Goal: Task Accomplishment & Management: Manage account settings

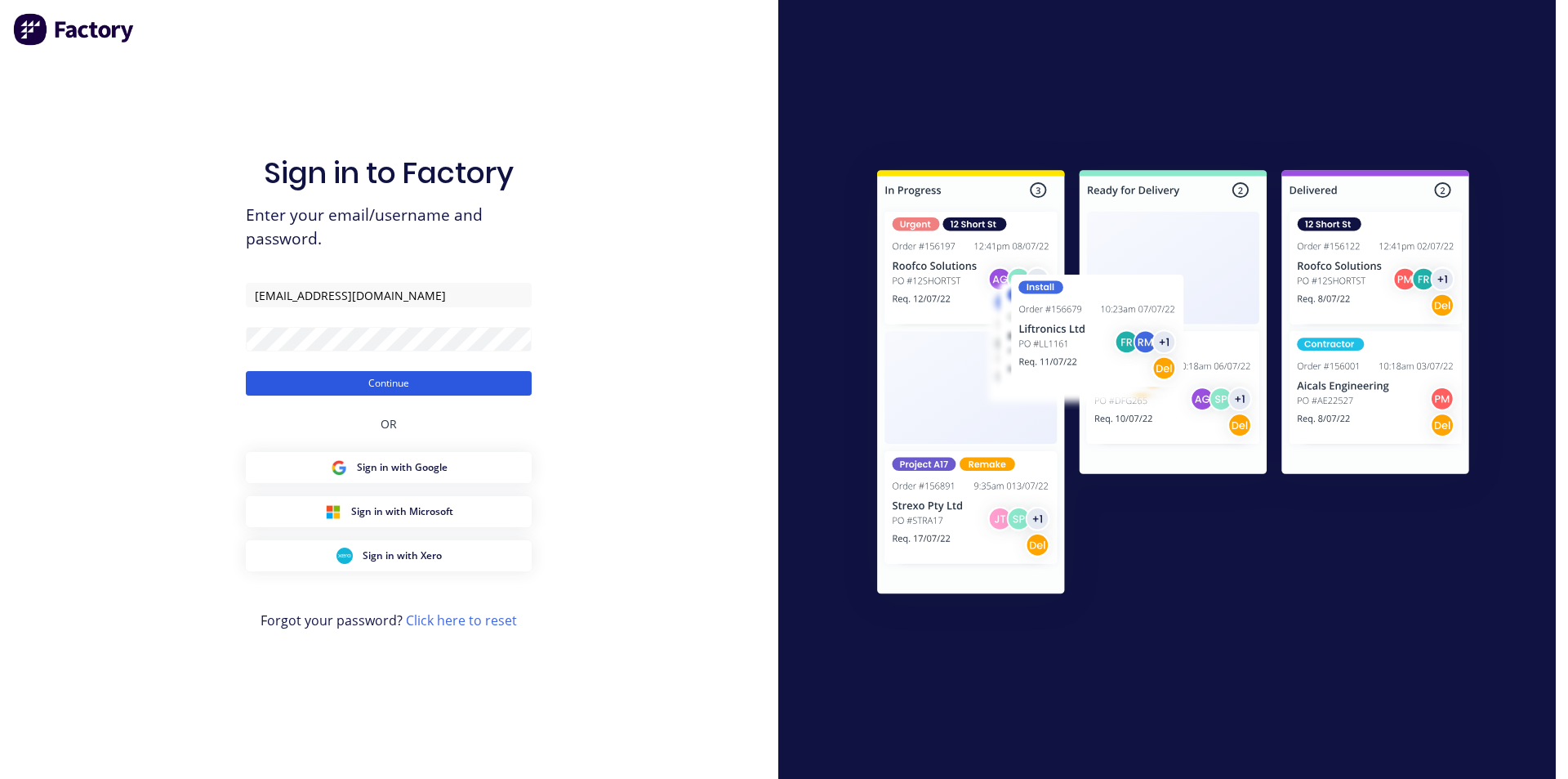
click at [426, 383] on button "Continue" at bounding box center [389, 383] width 286 height 25
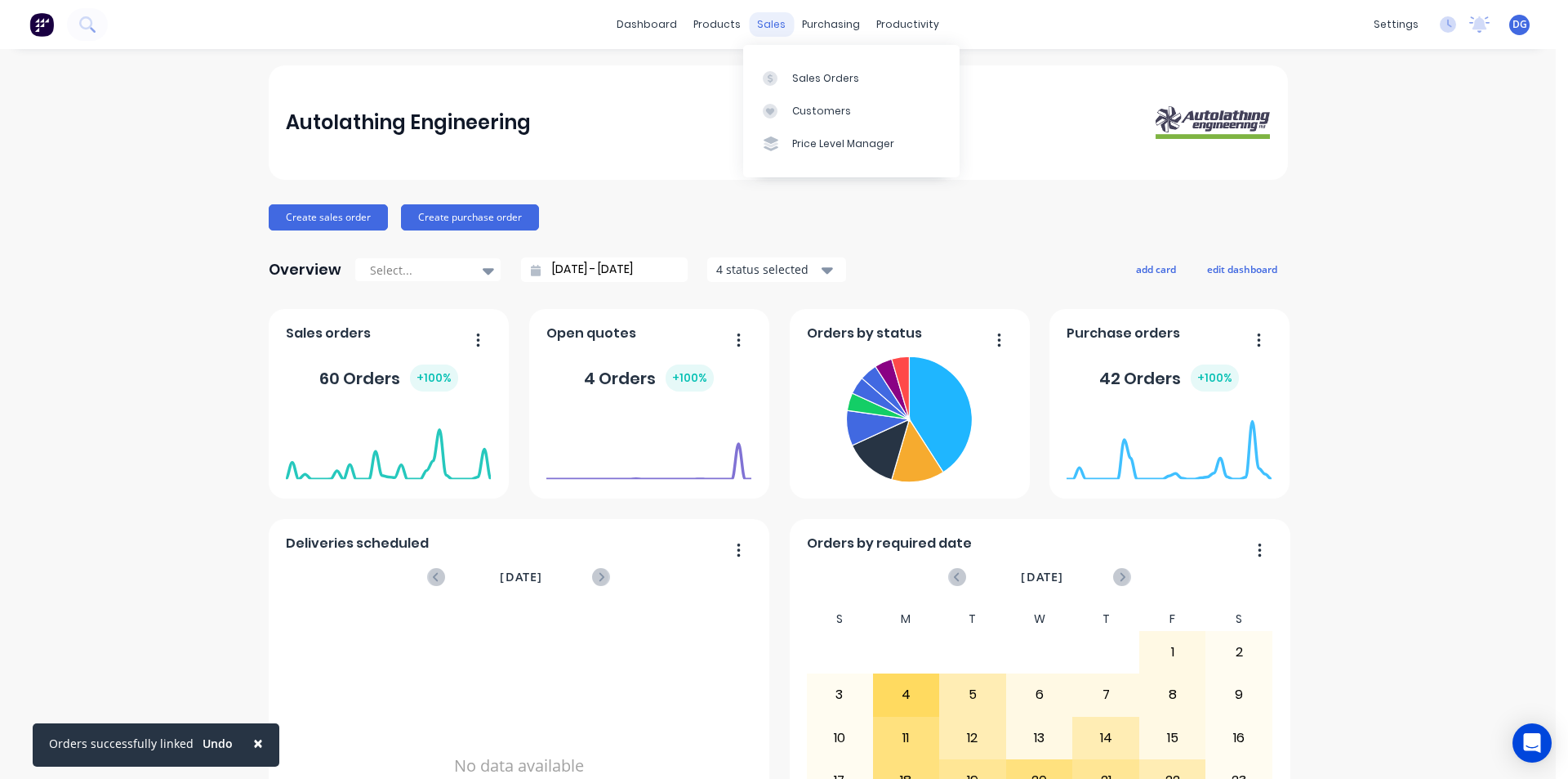
click at [762, 25] on div "sales" at bounding box center [771, 24] width 45 height 25
click at [803, 79] on div "Sales Orders" at bounding box center [825, 78] width 67 height 15
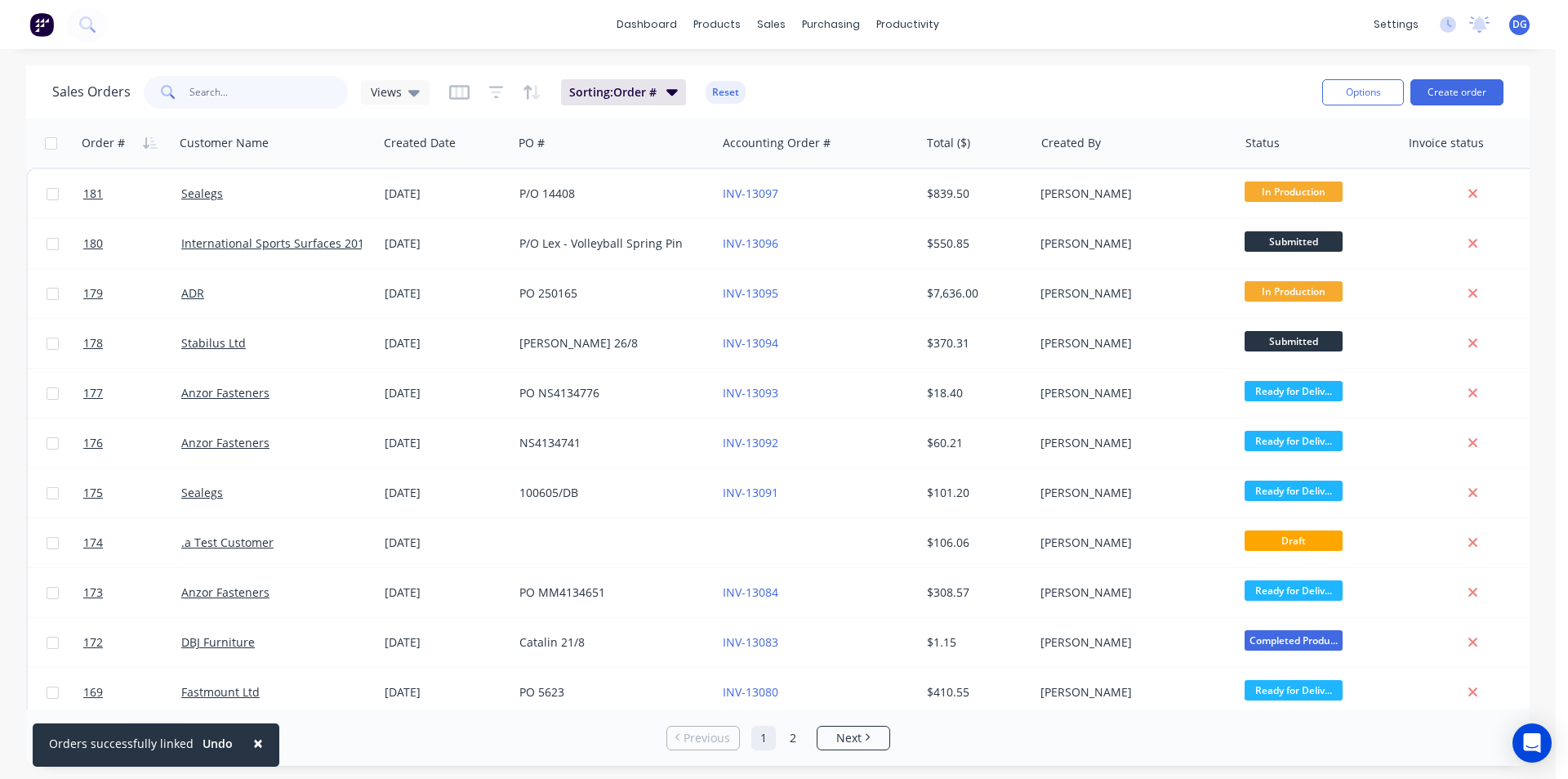
click at [286, 98] on input "text" at bounding box center [269, 92] width 159 height 33
type input "adr"
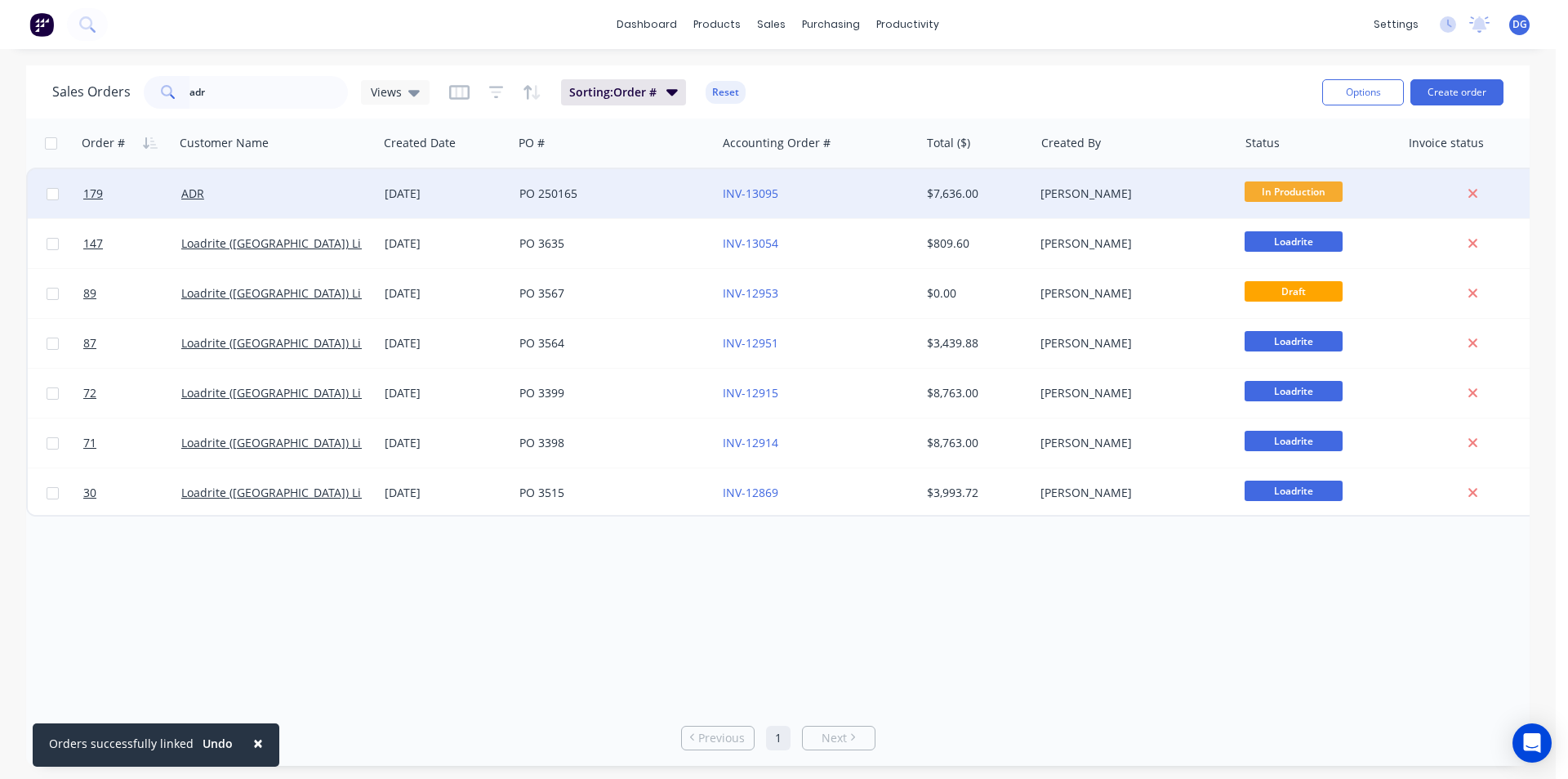
click at [213, 192] on div "ADR" at bounding box center [271, 193] width 181 height 16
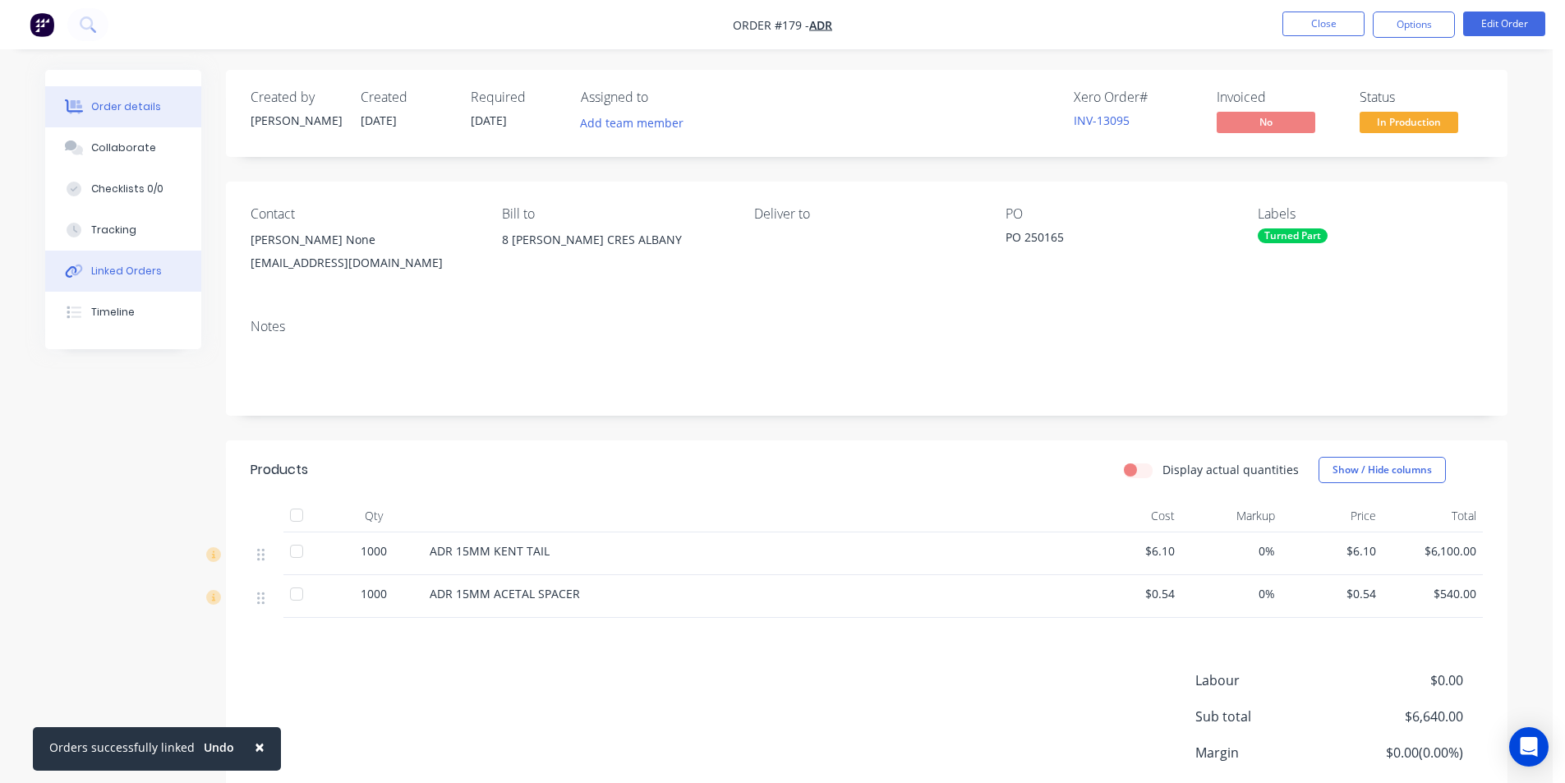
click at [128, 262] on button "Linked Orders" at bounding box center [123, 271] width 156 height 41
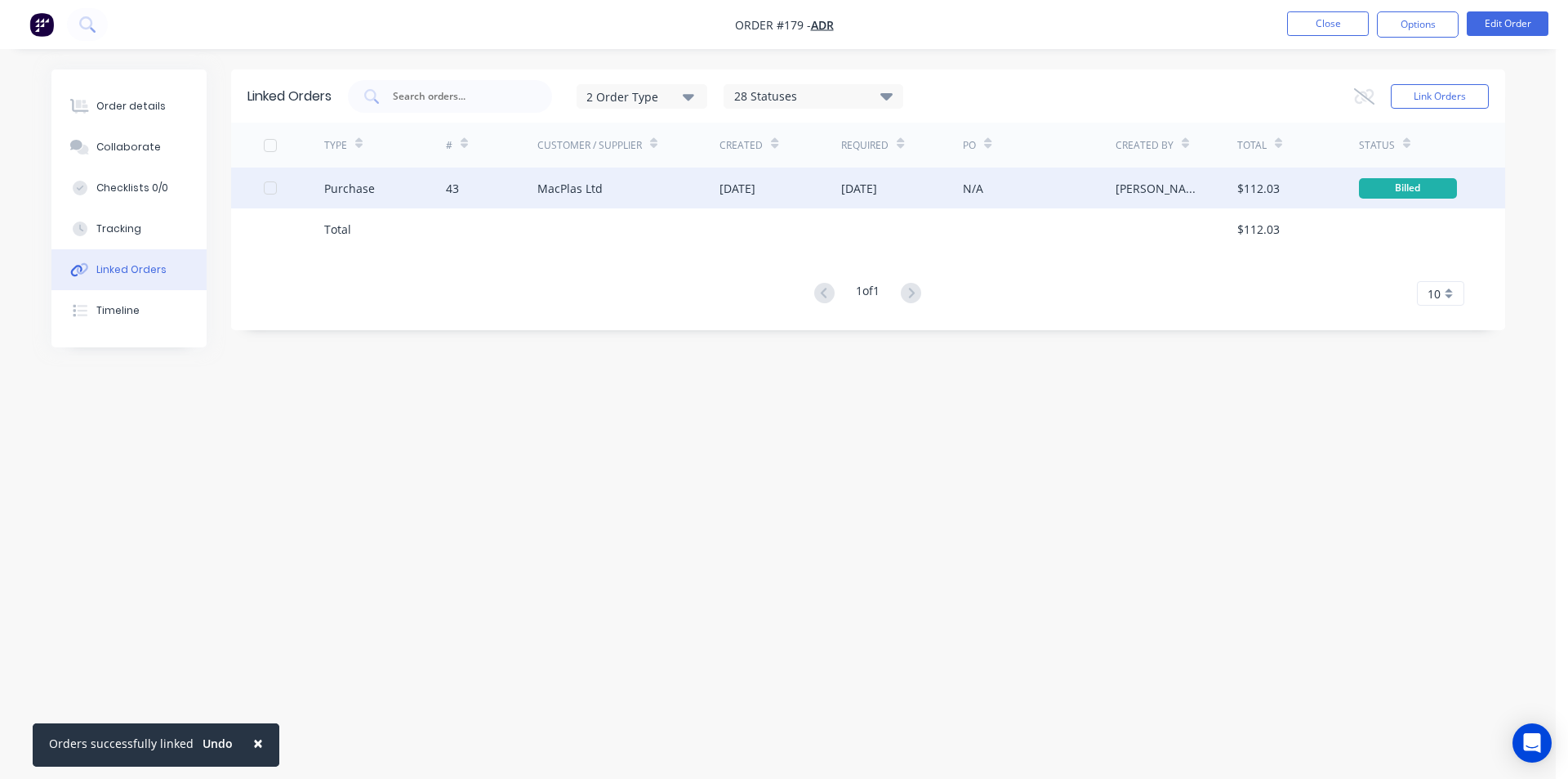
click at [270, 187] on div at bounding box center [269, 188] width 33 height 33
click at [1440, 97] on button "Link Orders" at bounding box center [1440, 97] width 98 height 25
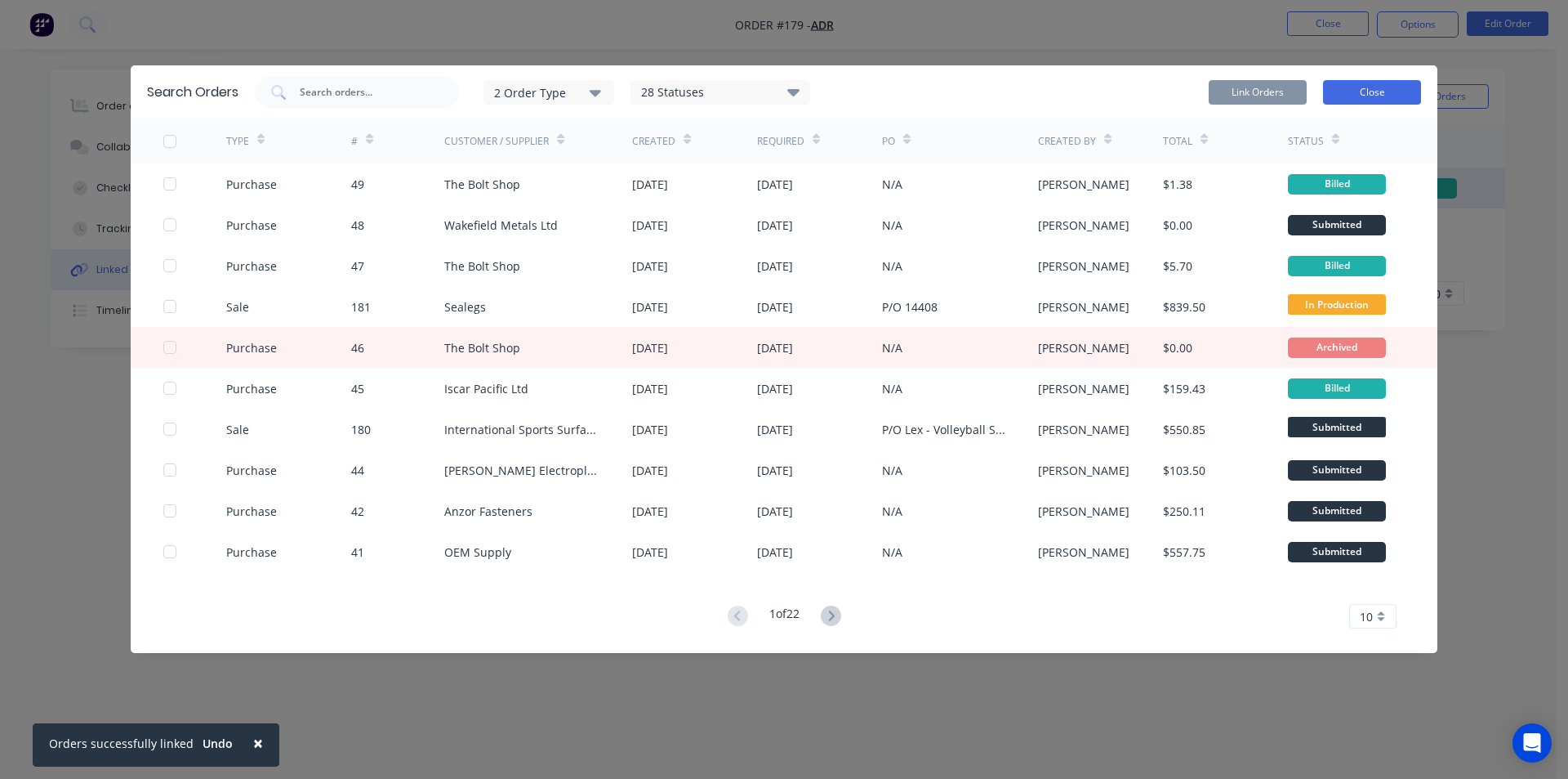
click at [1384, 89] on button "Close" at bounding box center [1372, 93] width 98 height 25
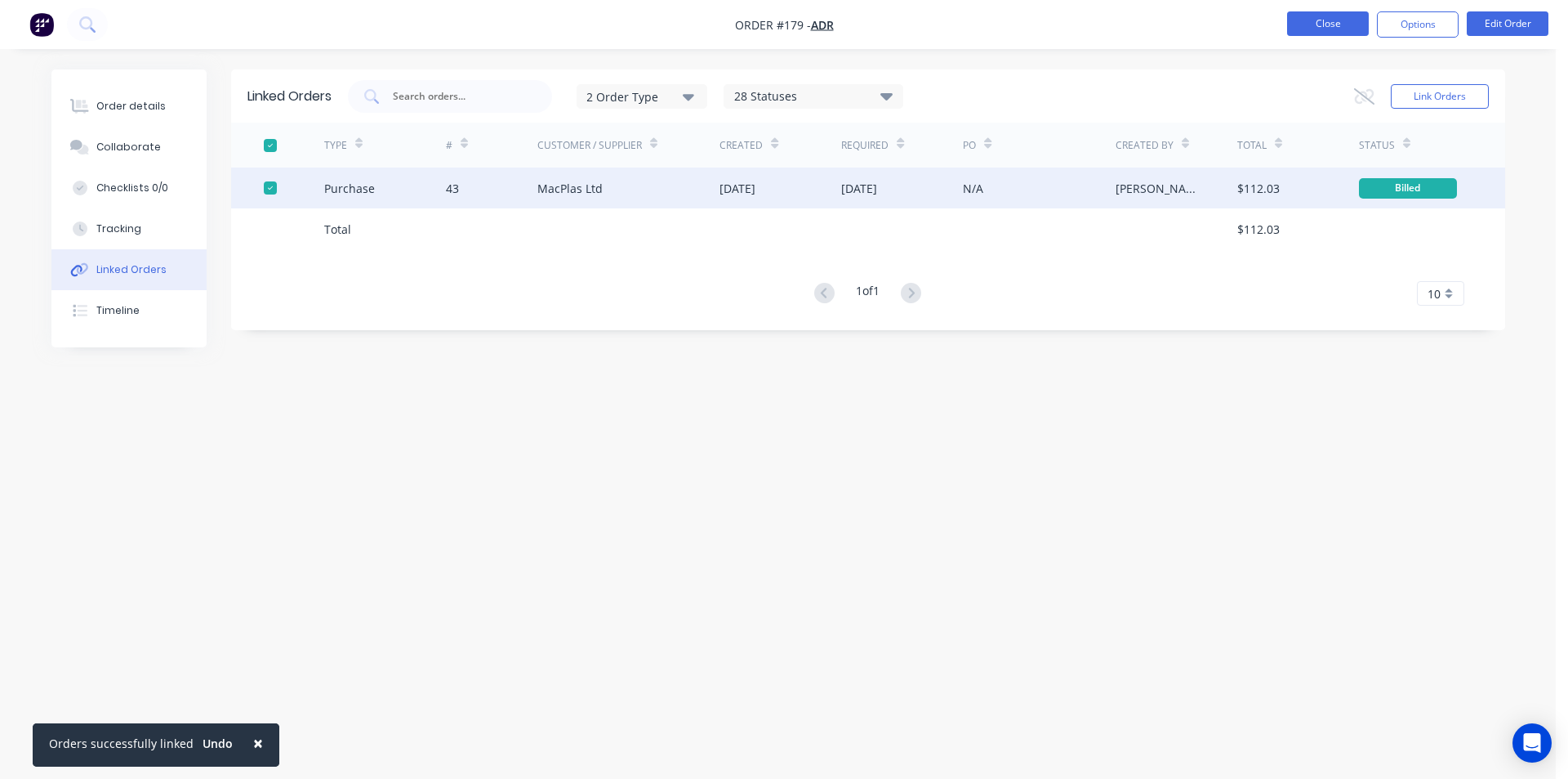
click at [1337, 27] on button "Close" at bounding box center [1328, 24] width 82 height 25
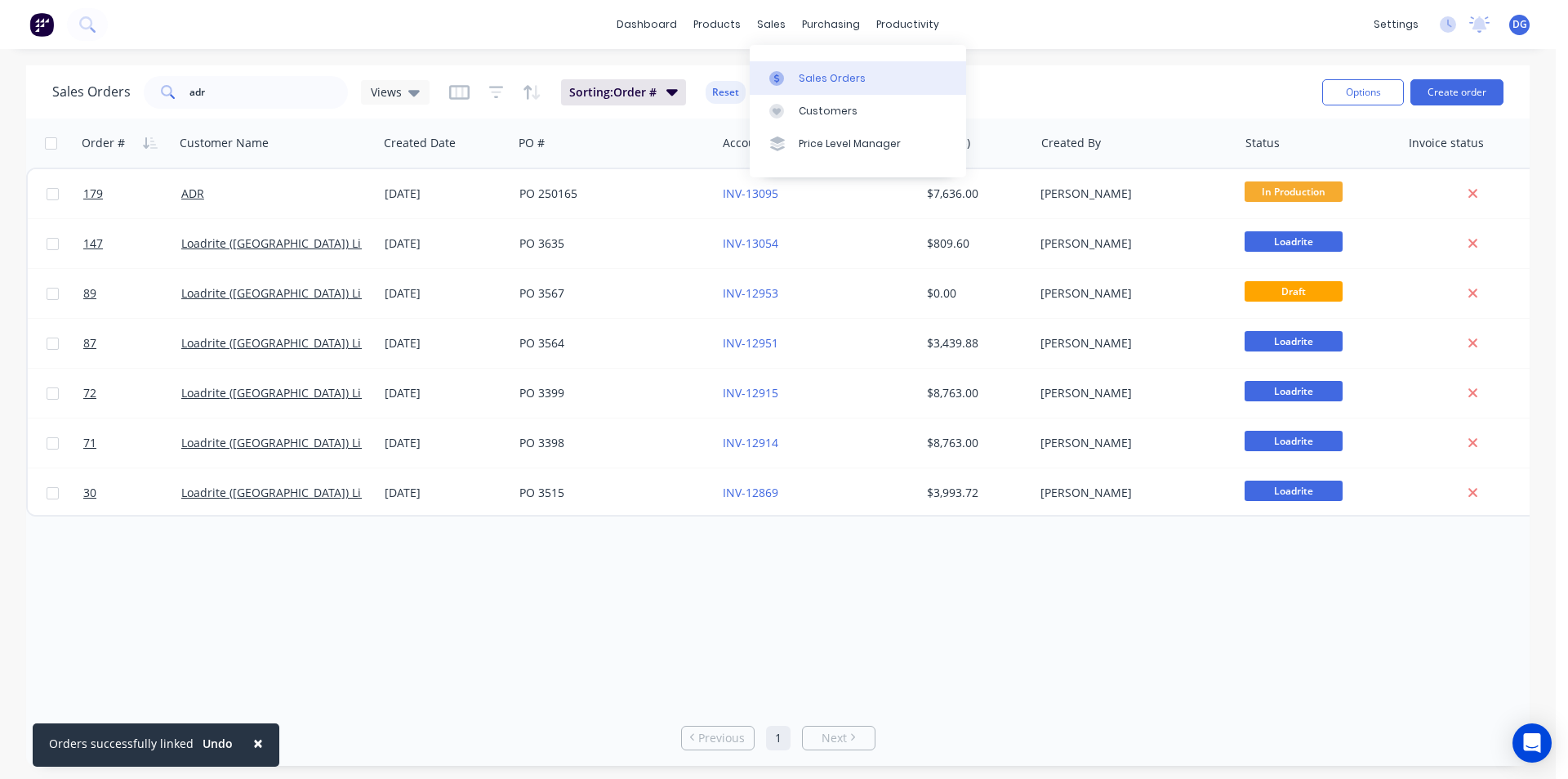
click at [816, 76] on div "Sales Orders" at bounding box center [831, 78] width 67 height 15
click at [243, 90] on input "adr" at bounding box center [269, 92] width 159 height 33
type input "a"
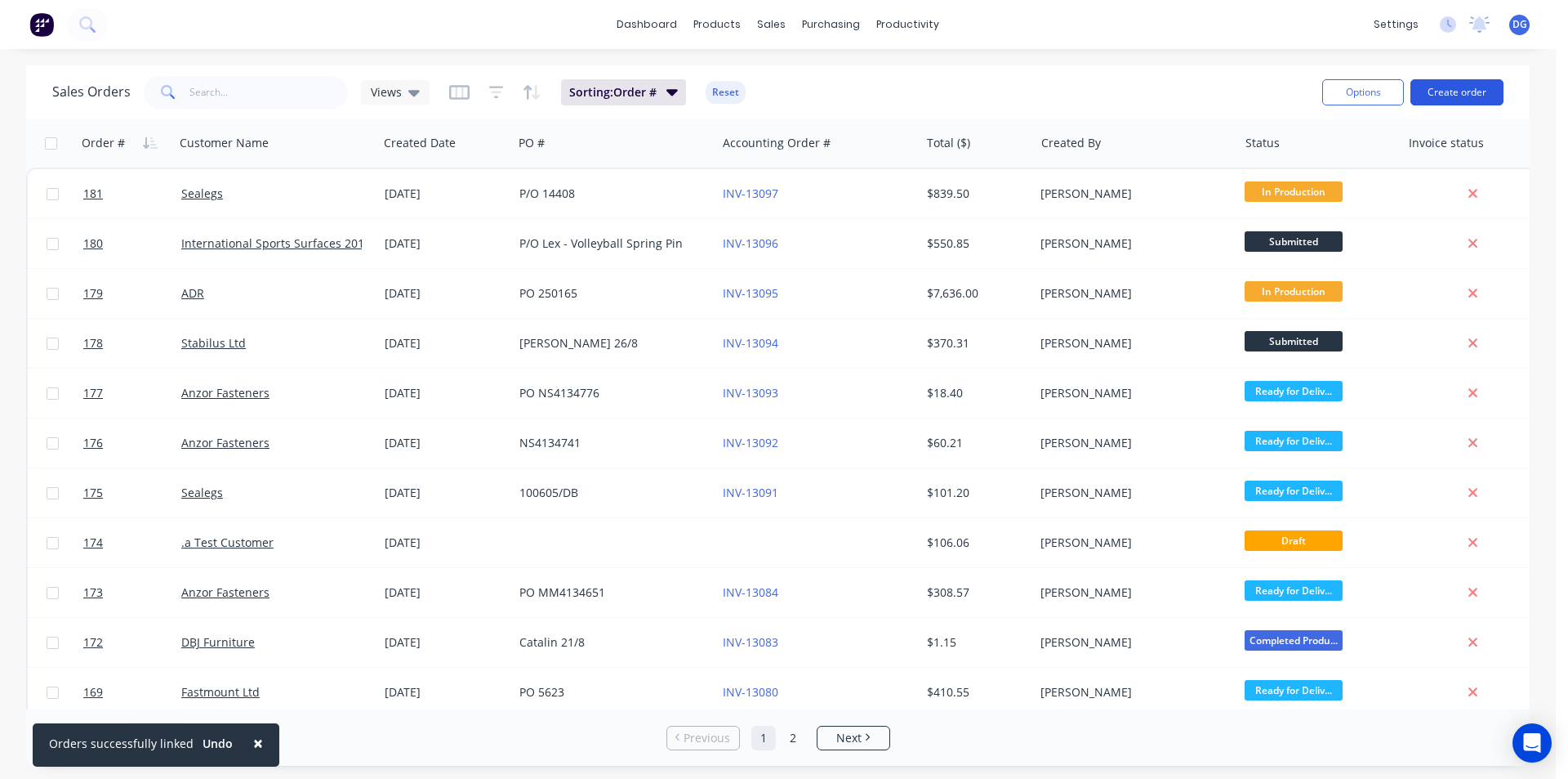
click at [1457, 93] on button "Create order" at bounding box center [1458, 93] width 93 height 26
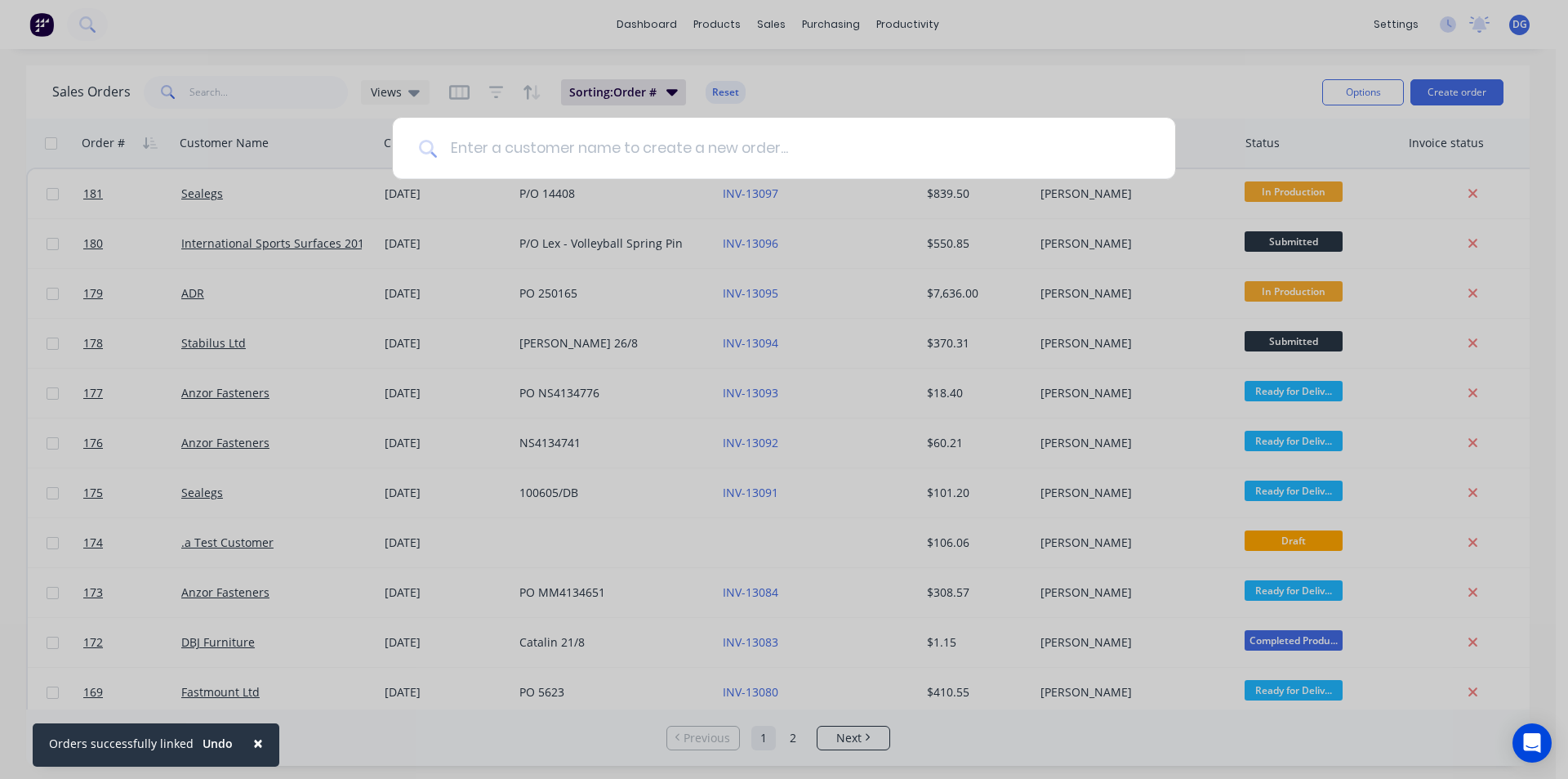
click at [477, 143] on input at bounding box center [792, 148] width 712 height 62
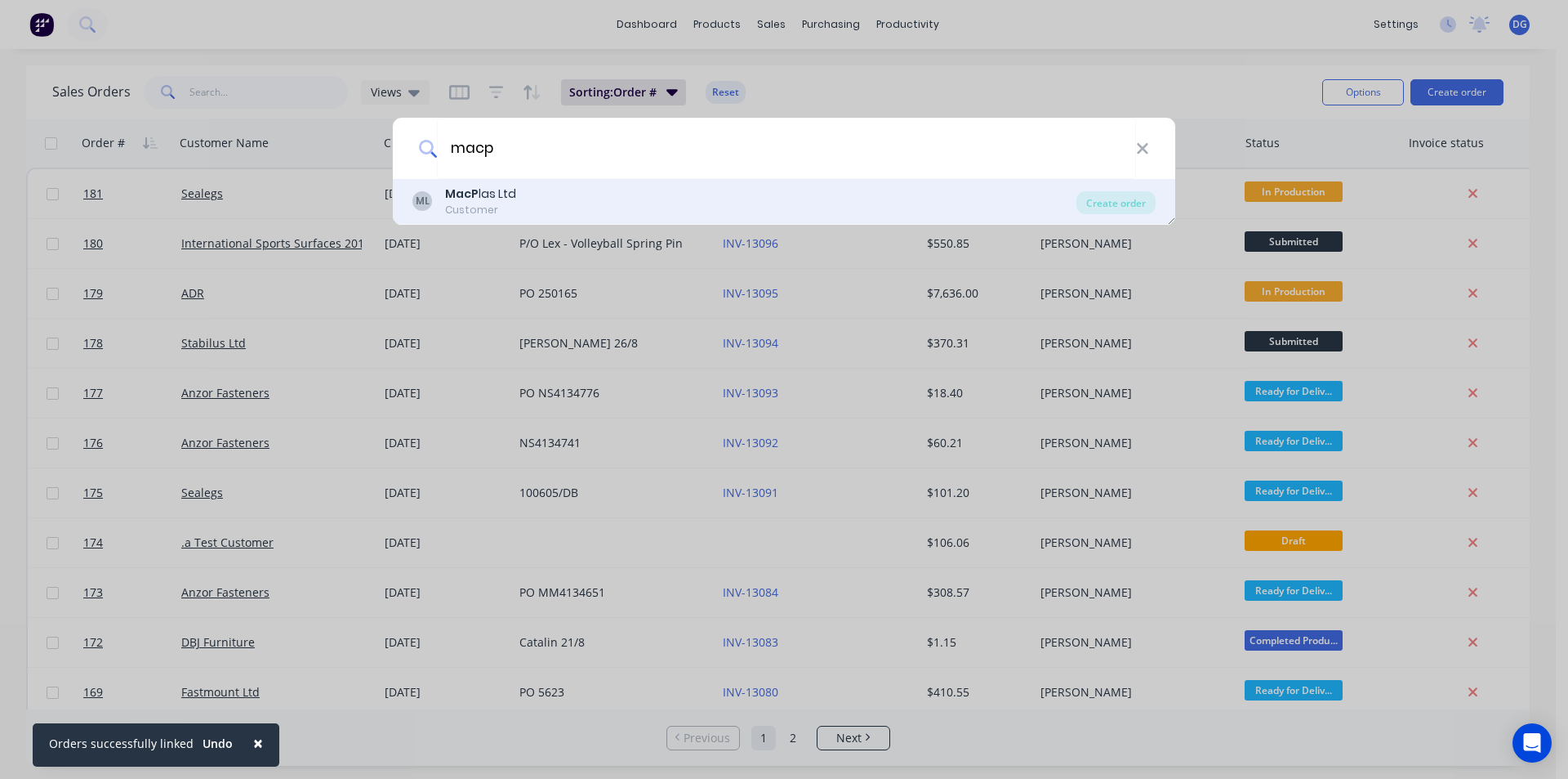
type input "macp"
click at [496, 209] on div "Customer" at bounding box center [480, 210] width 71 height 15
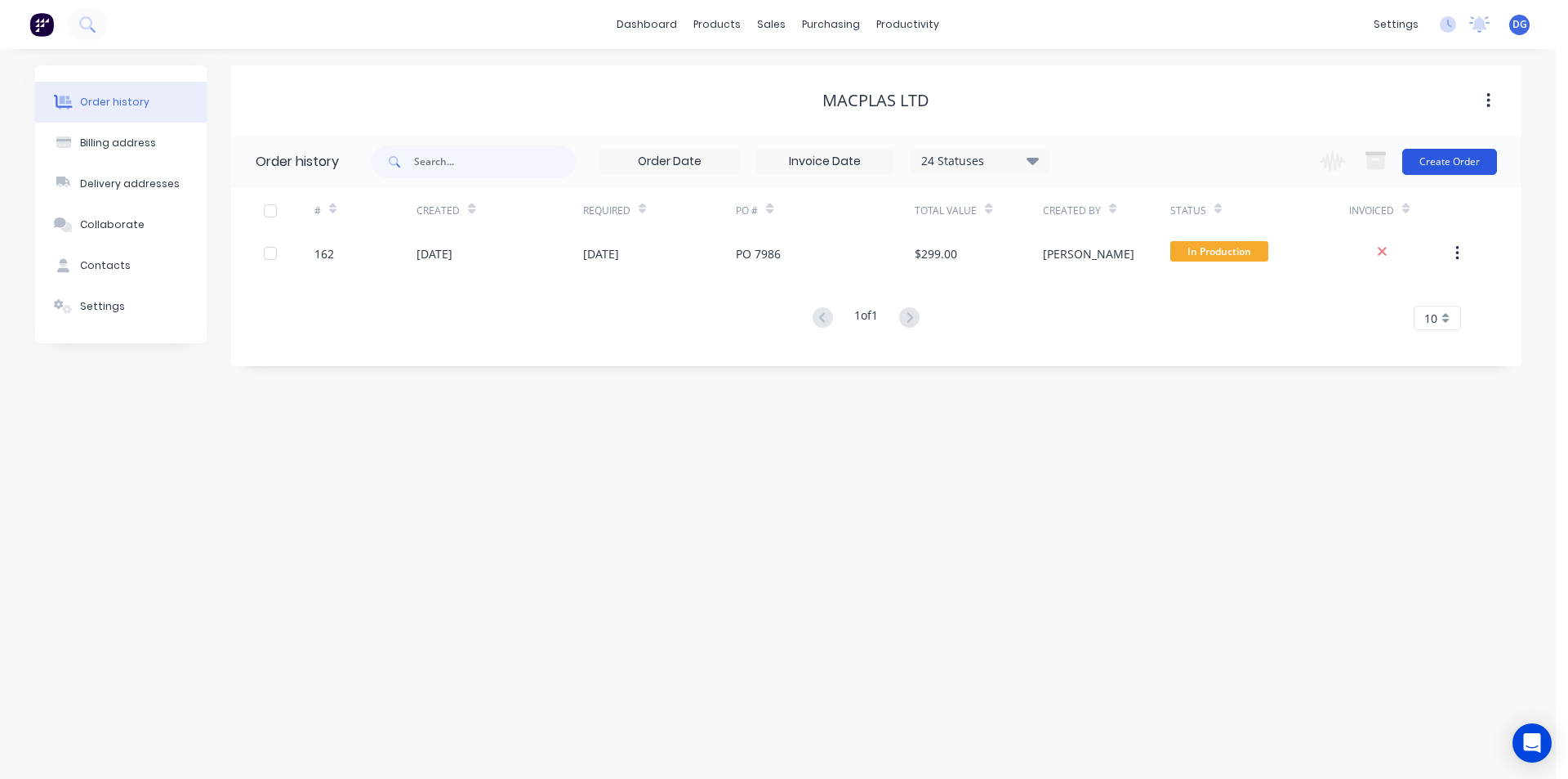
click at [1464, 162] on button "Create Order" at bounding box center [1449, 162] width 94 height 26
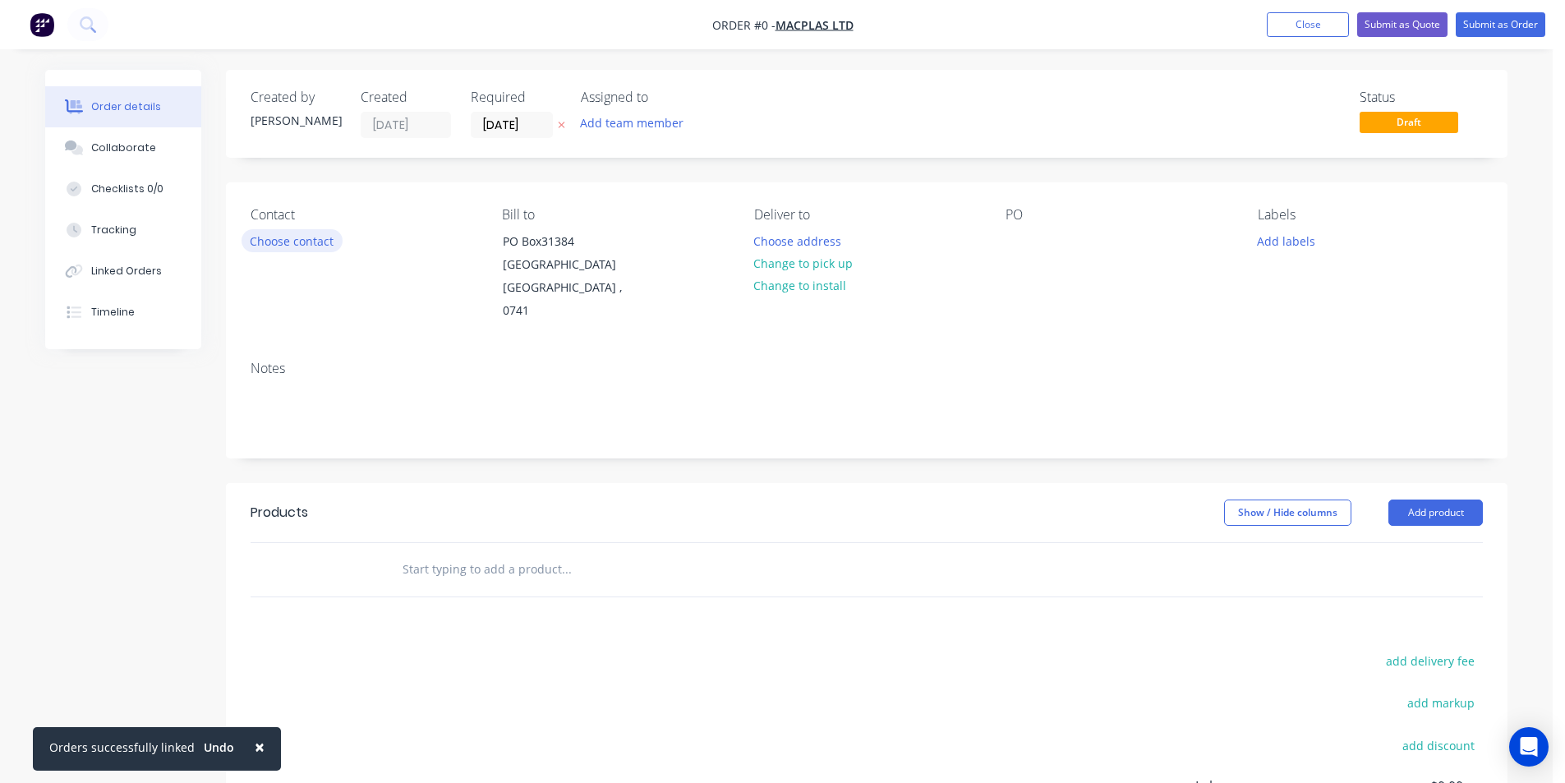
click at [294, 245] on button "Choose contact" at bounding box center [292, 240] width 101 height 22
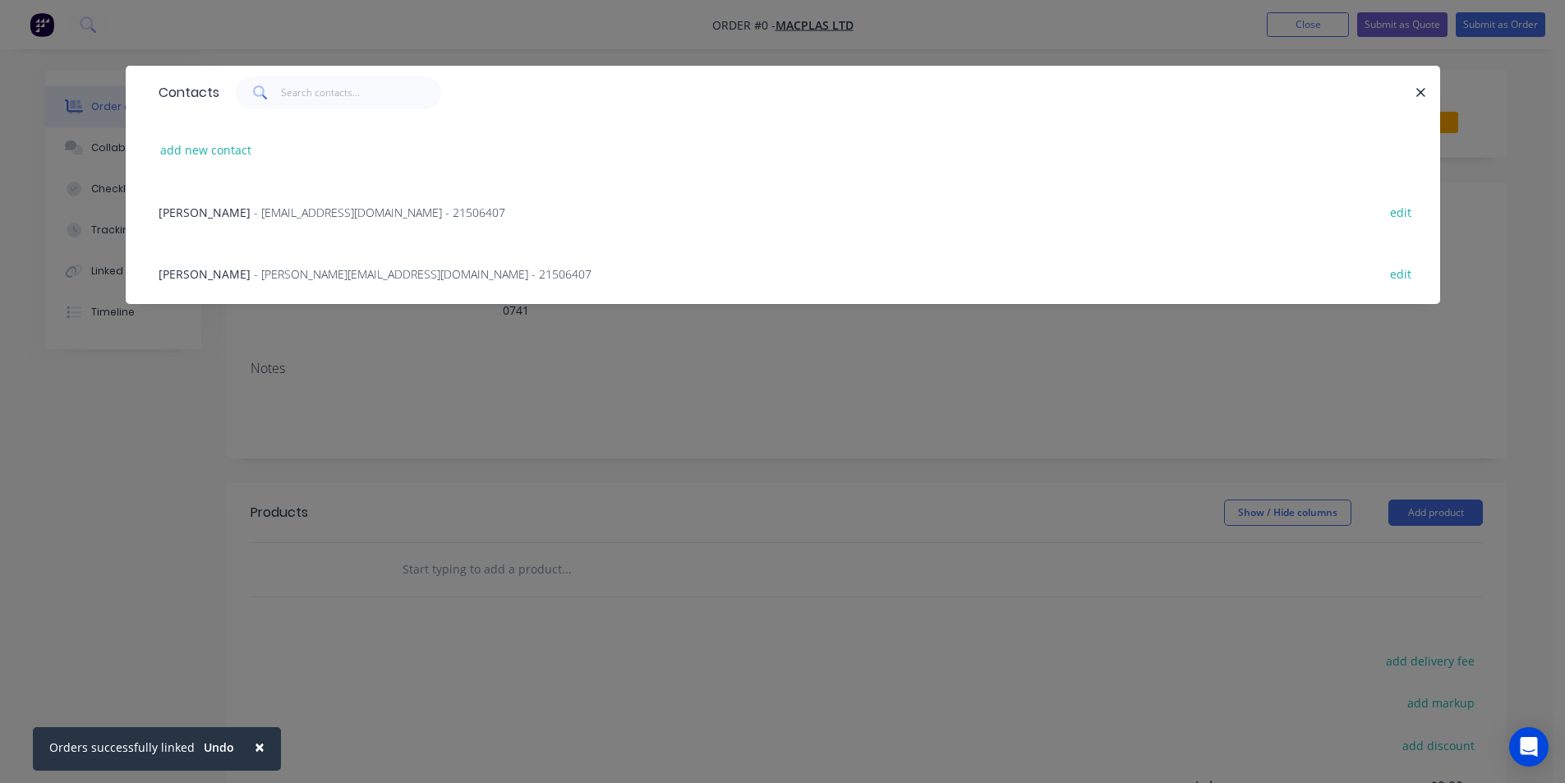
click at [260, 275] on span "- [PERSON_NAME][EMAIL_ADDRESS][DOMAIN_NAME] - 21506407" at bounding box center [423, 274] width 338 height 16
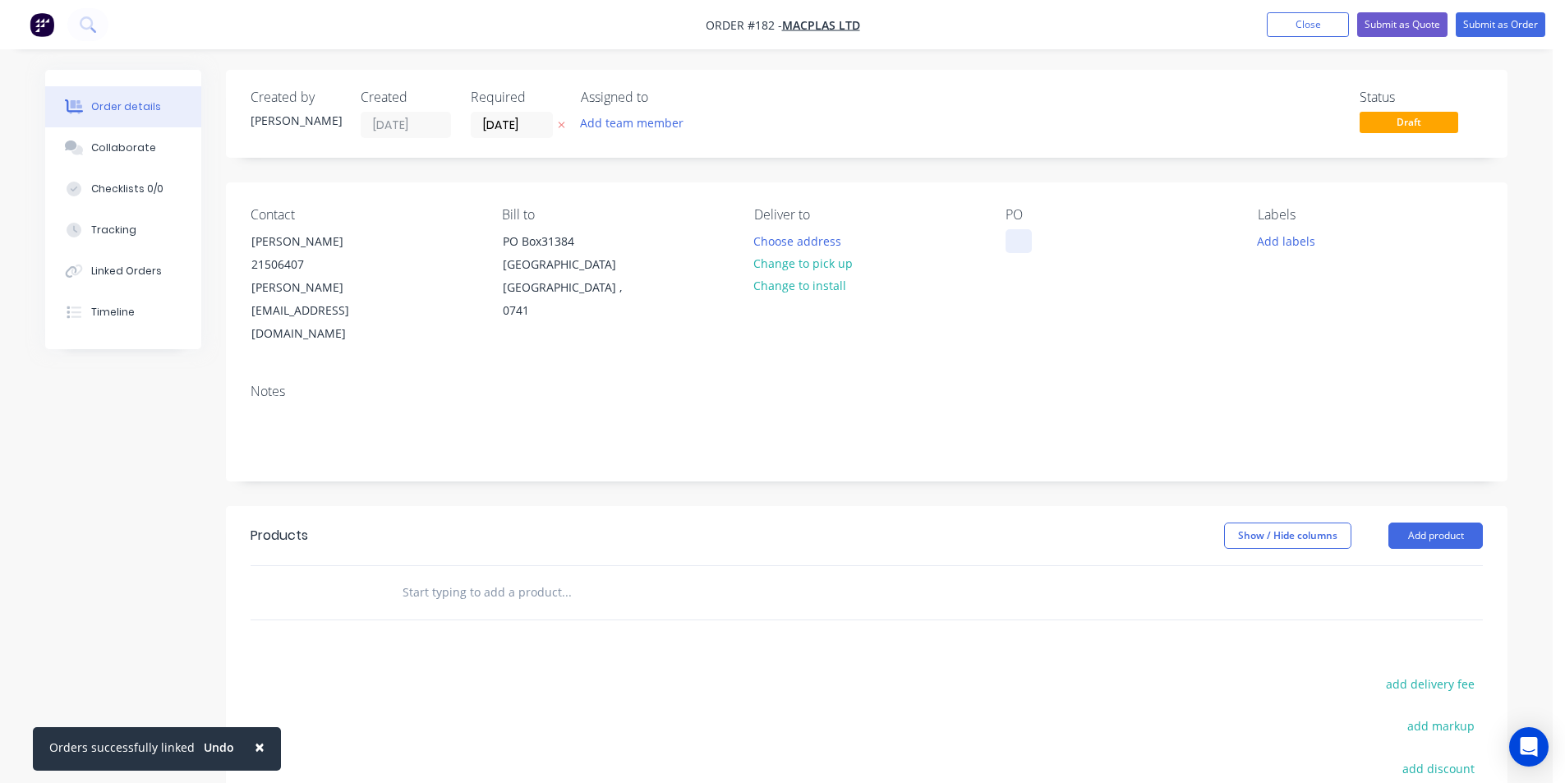
click at [1020, 238] on div at bounding box center [1018, 241] width 26 height 24
click at [513, 125] on input "[DATE]" at bounding box center [512, 125] width 81 height 25
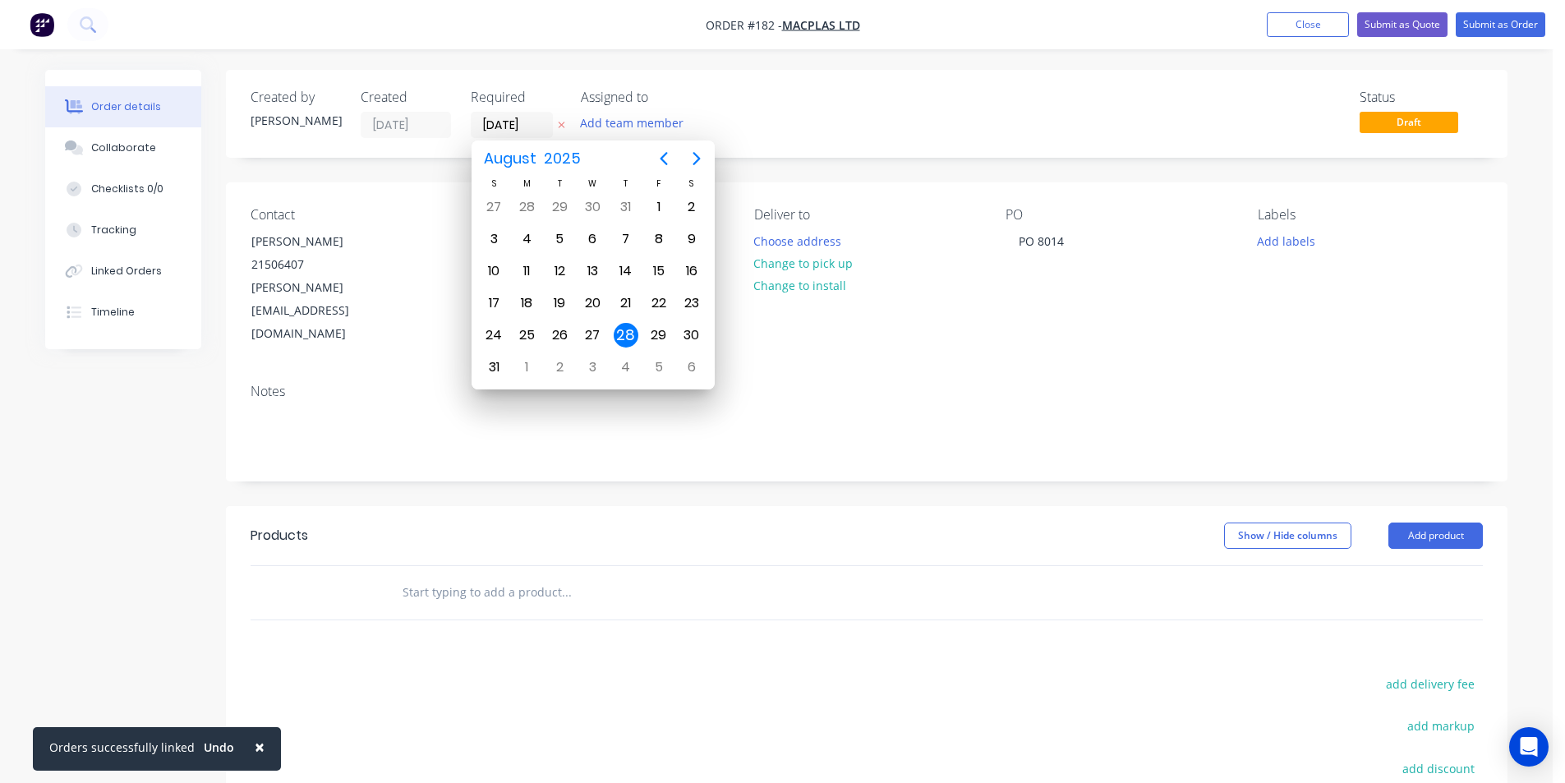
click at [634, 336] on div "28" at bounding box center [626, 335] width 25 height 25
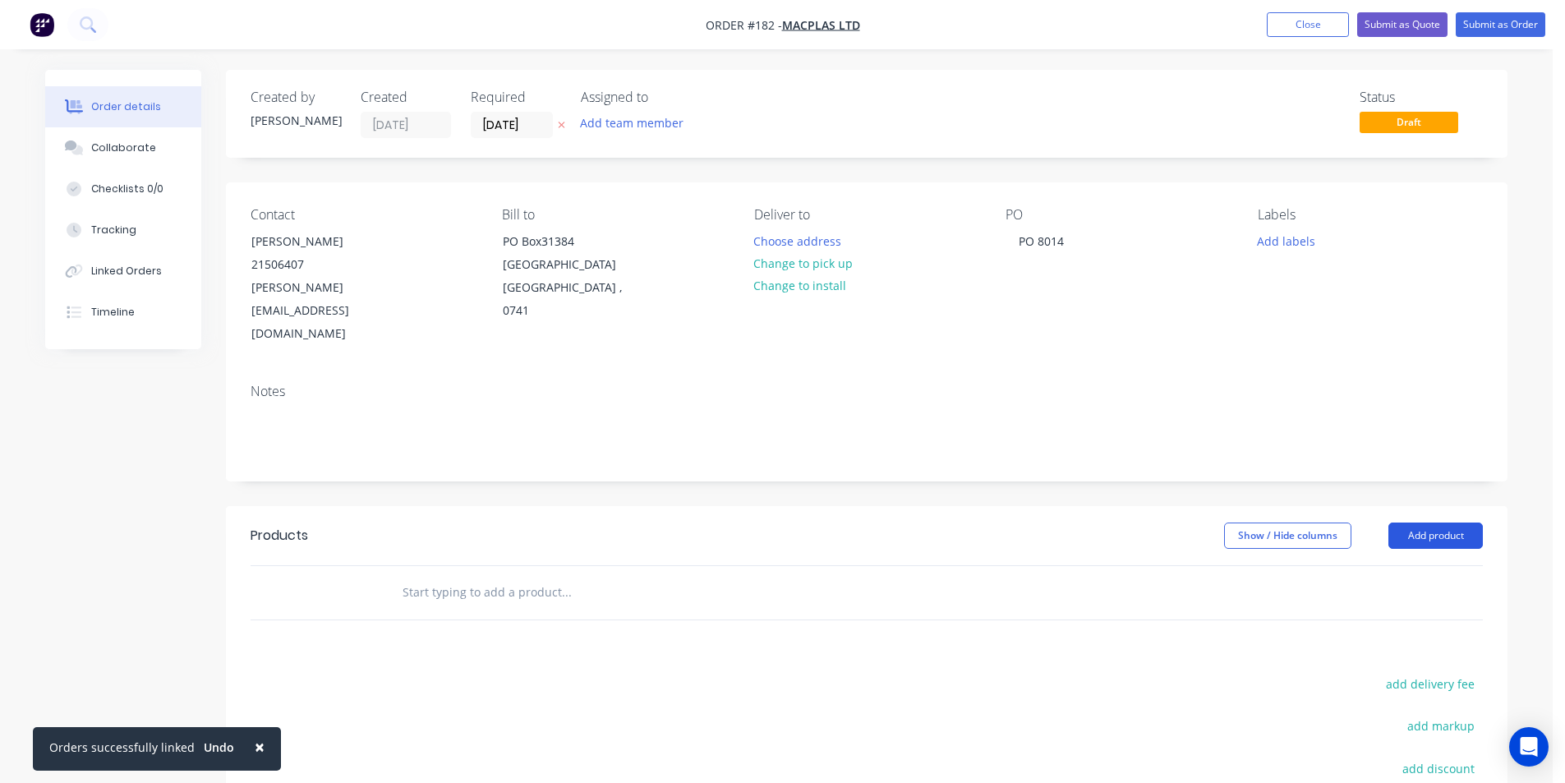
click at [1457, 522] on button "Add product" at bounding box center [1435, 535] width 94 height 26
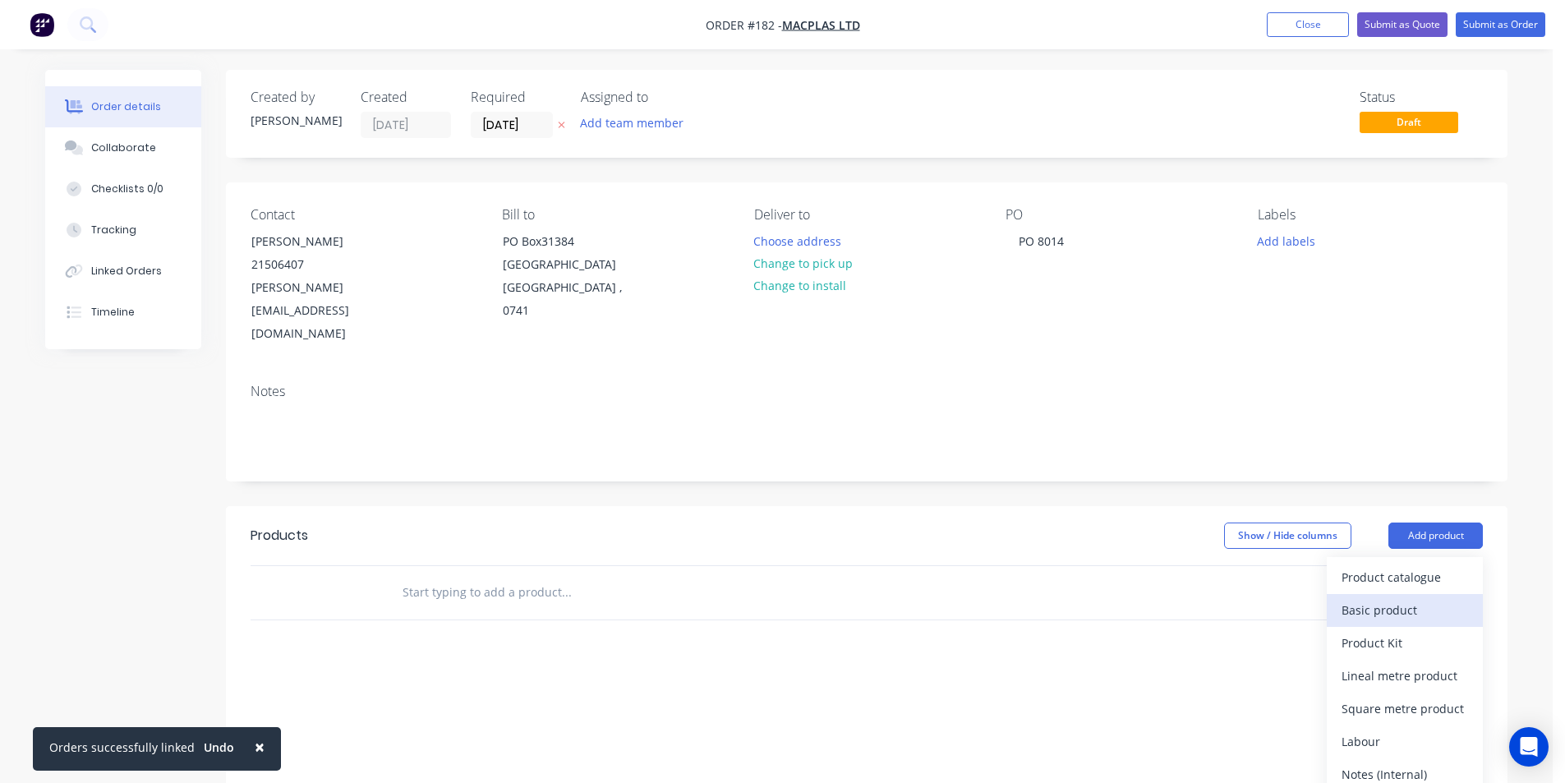
click at [1385, 598] on div "Basic product" at bounding box center [1404, 610] width 127 height 24
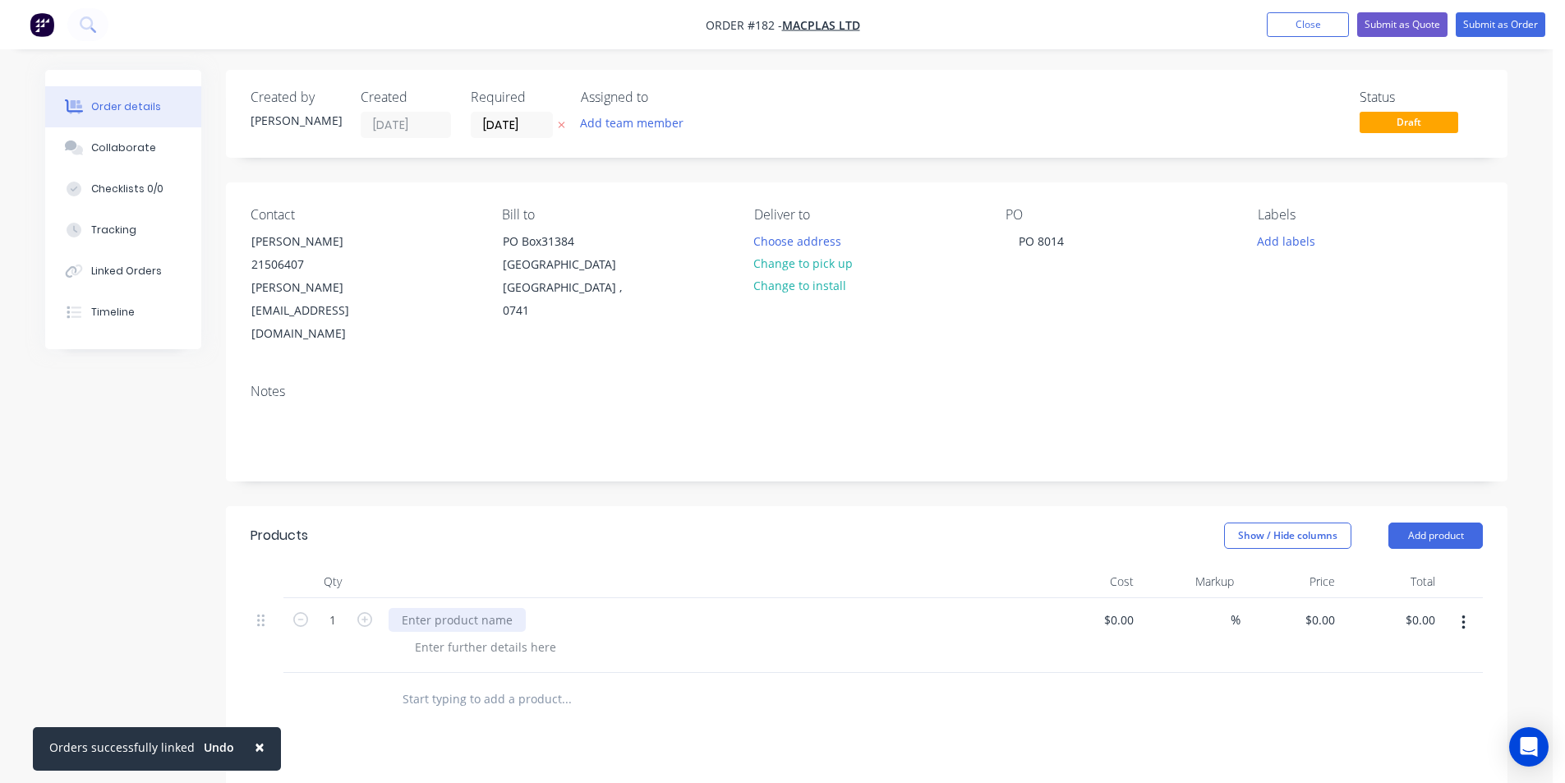
click at [415, 608] on div at bounding box center [457, 620] width 137 height 24
click at [1303, 598] on div "0 $0.00" at bounding box center [1290, 644] width 101 height 92
type input "$195.00"
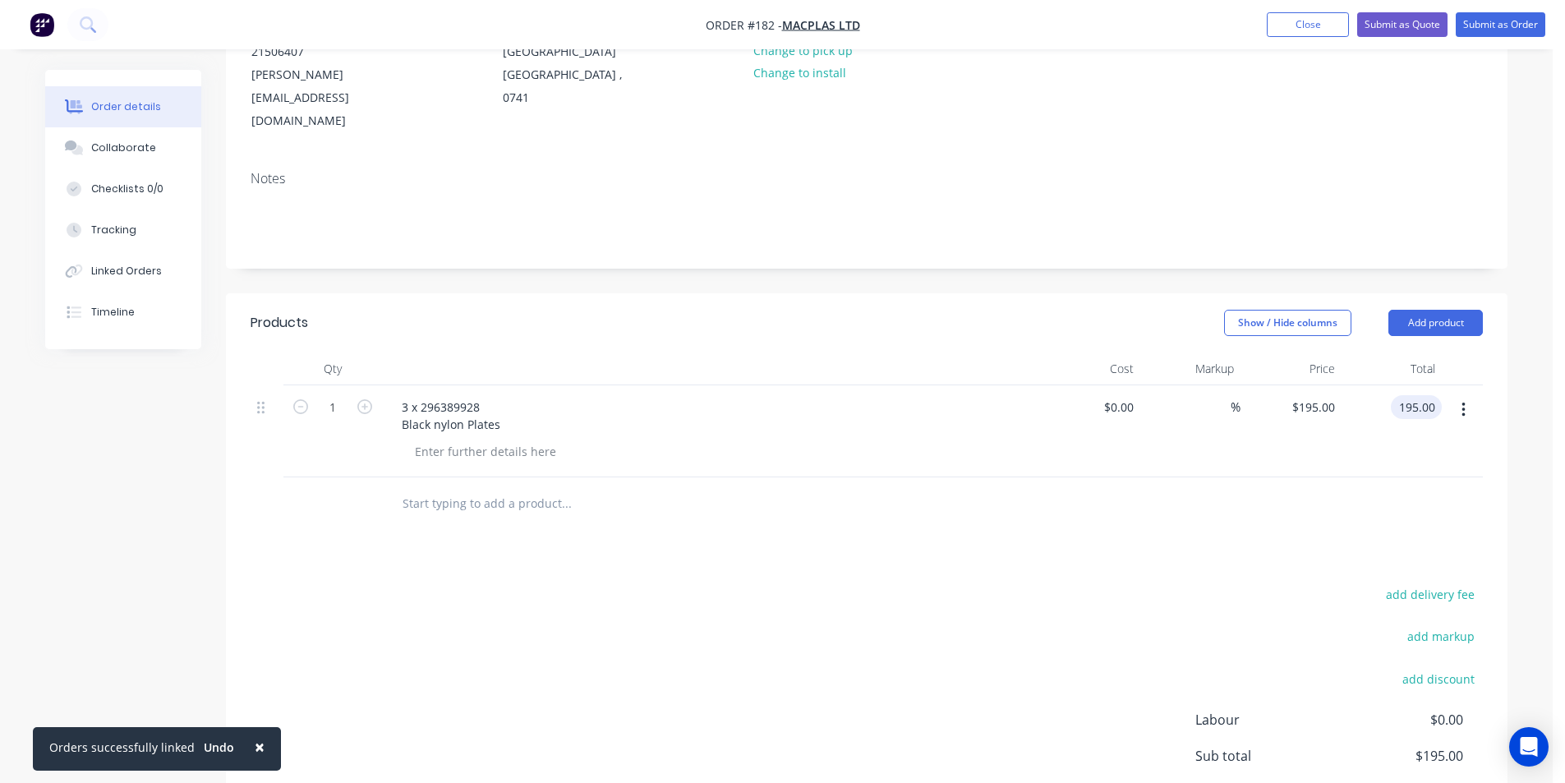
scroll to position [87, 0]
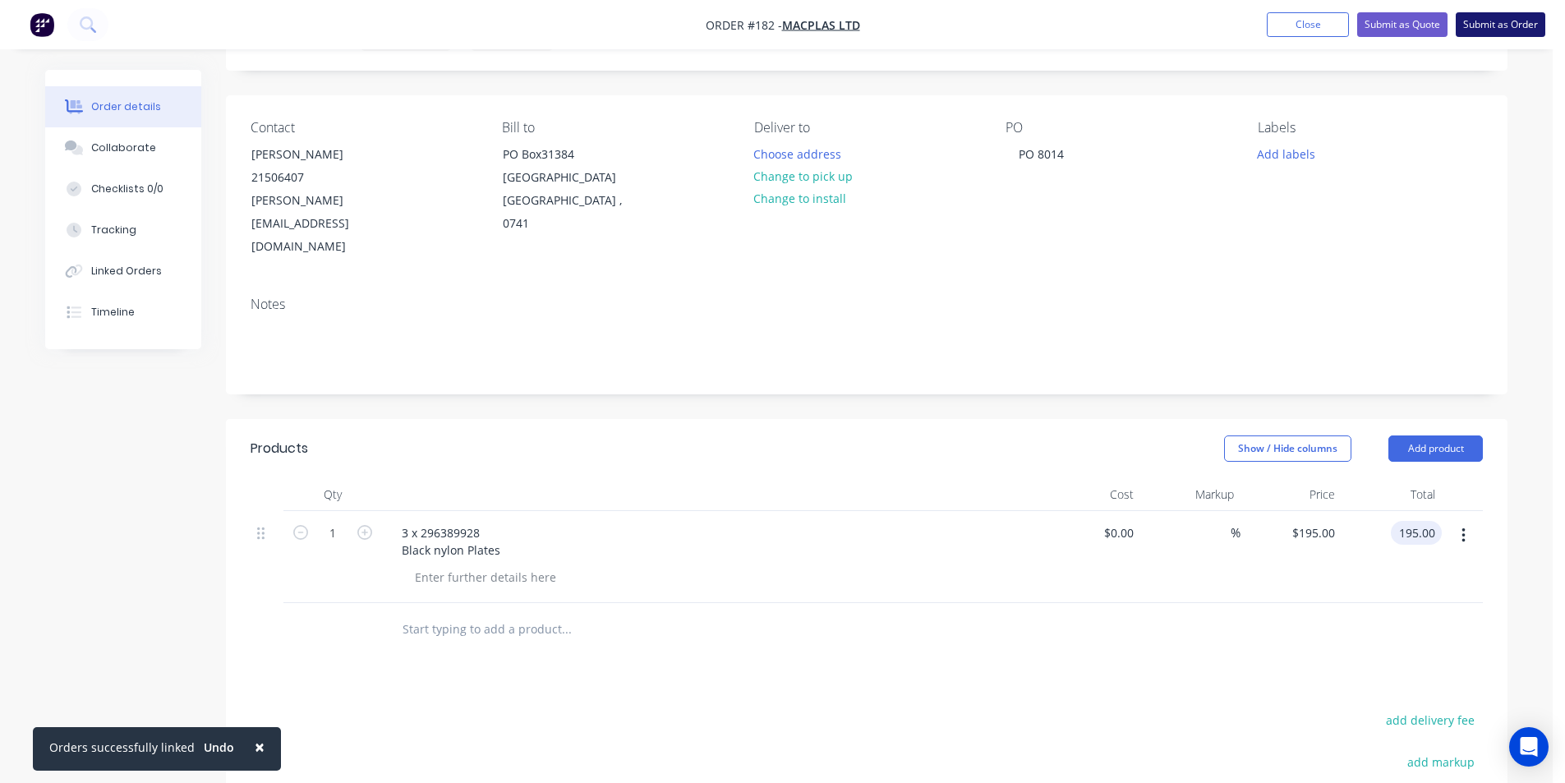
type input "$195.00"
click at [1493, 23] on button "Submit as Order" at bounding box center [1501, 24] width 90 height 25
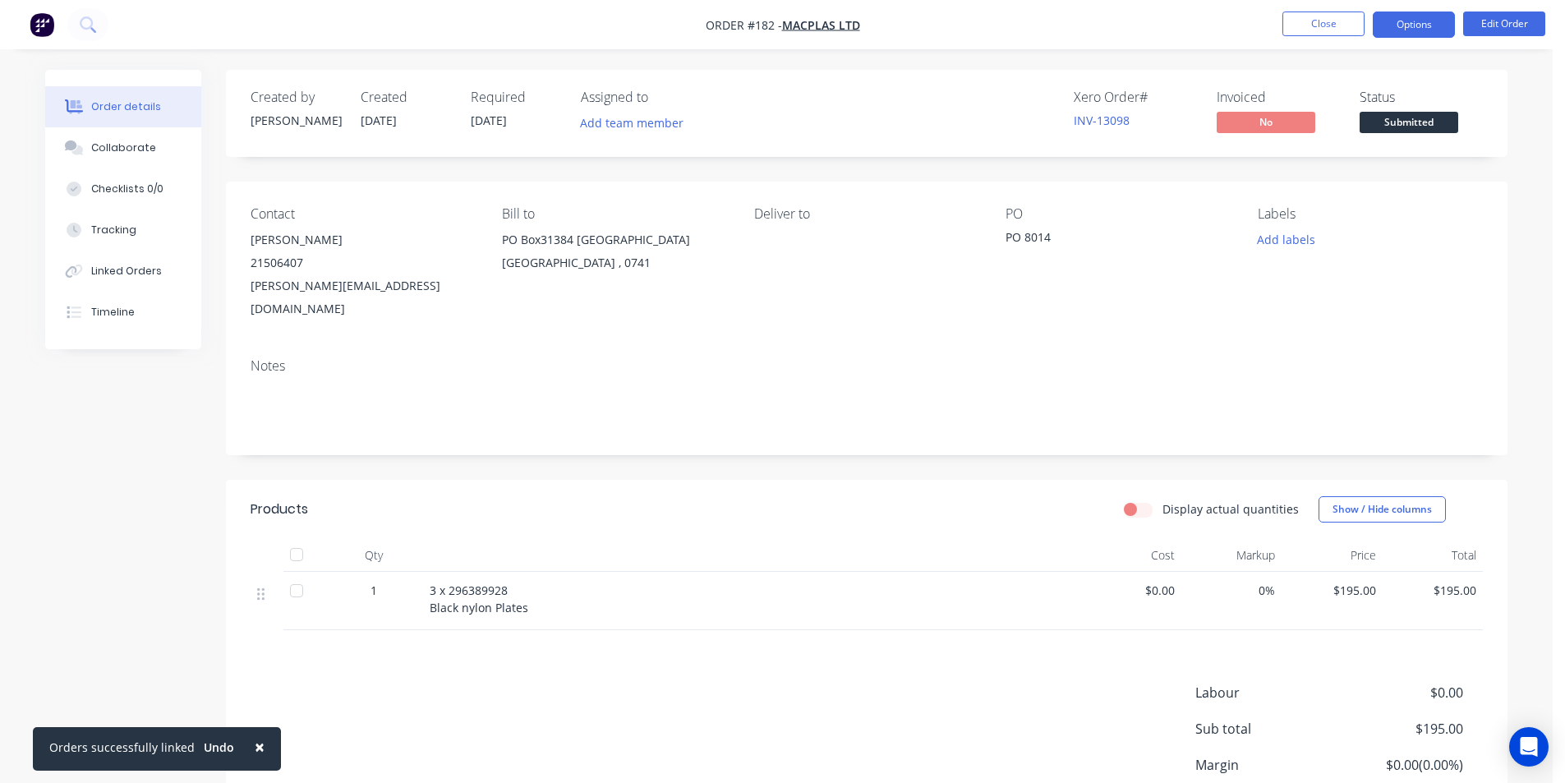
click at [1407, 21] on button "Options" at bounding box center [1414, 25] width 82 height 26
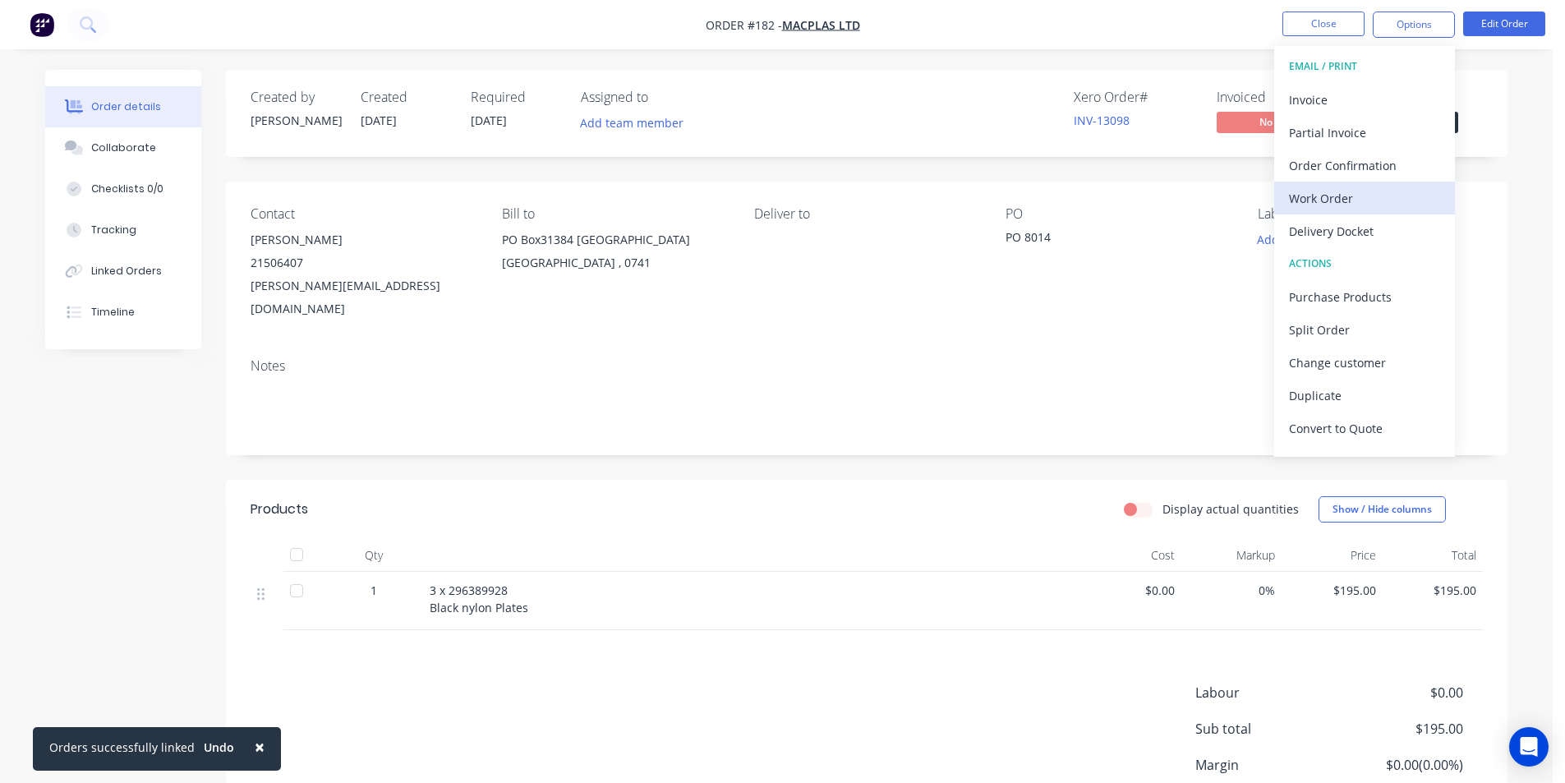
click at [1333, 196] on div "Work Order" at bounding box center [1364, 198] width 151 height 24
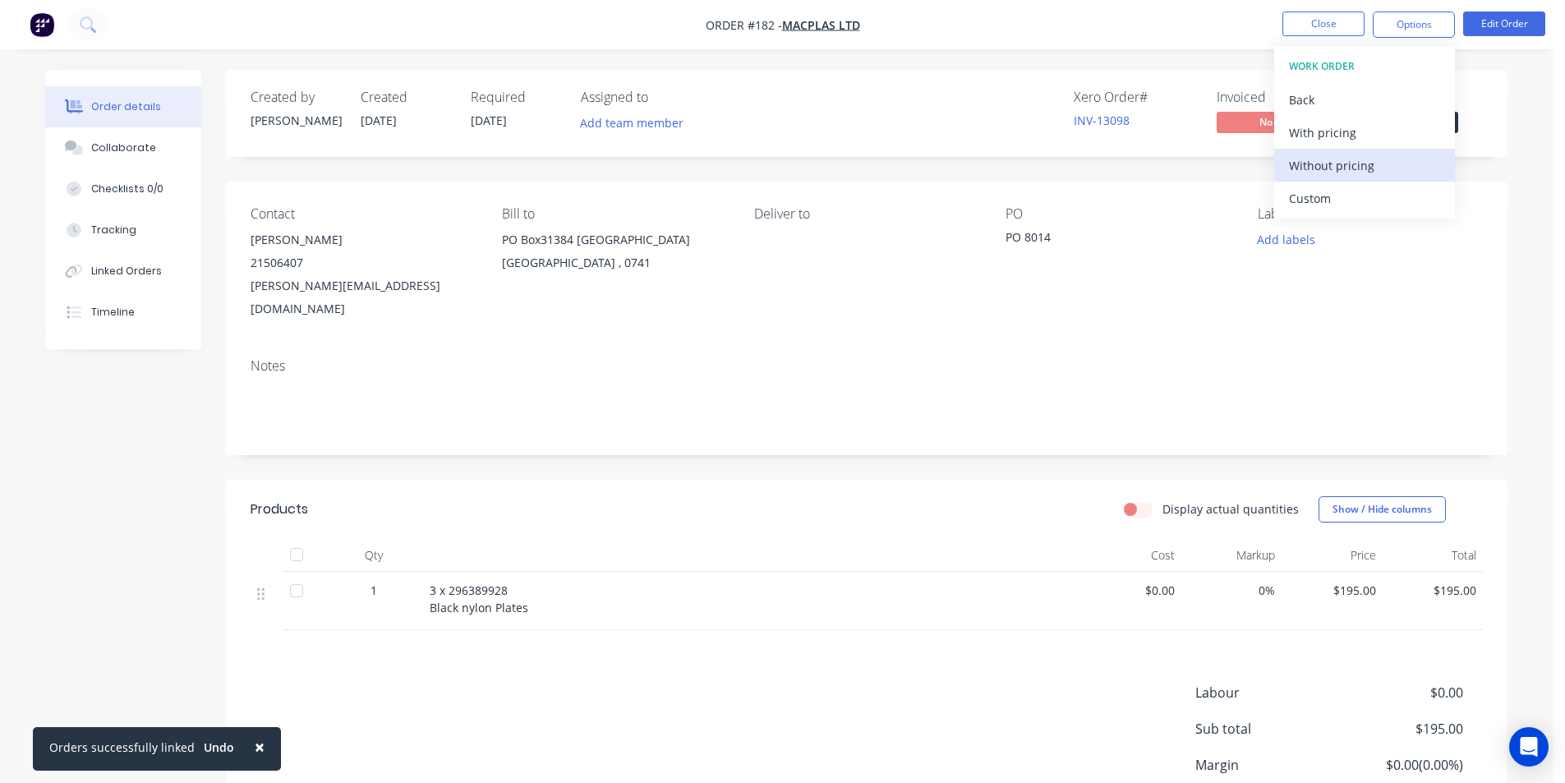
click at [1342, 161] on div "Without pricing" at bounding box center [1364, 166] width 151 height 24
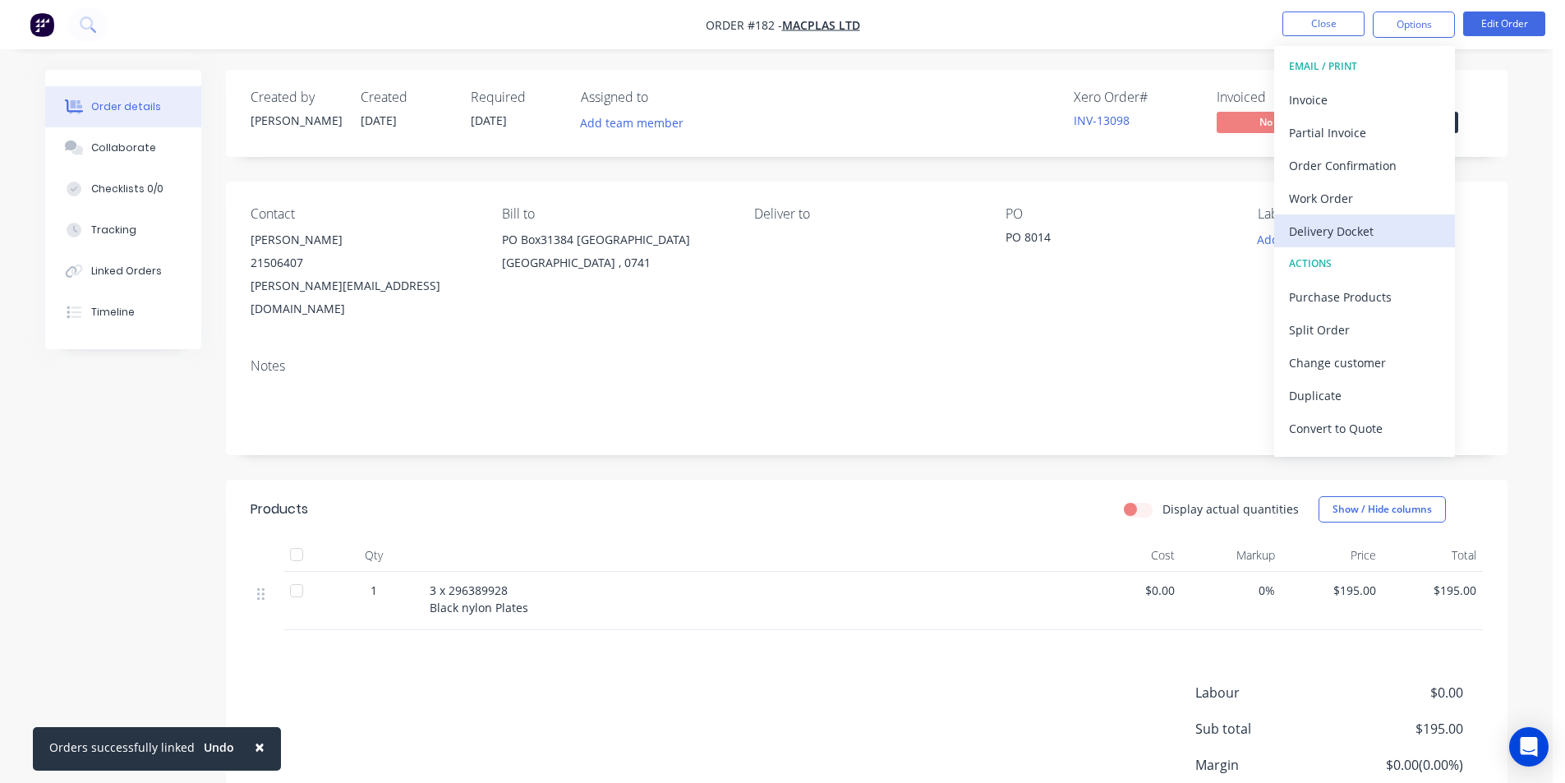
click at [1338, 232] on div "Delivery Docket" at bounding box center [1364, 231] width 151 height 24
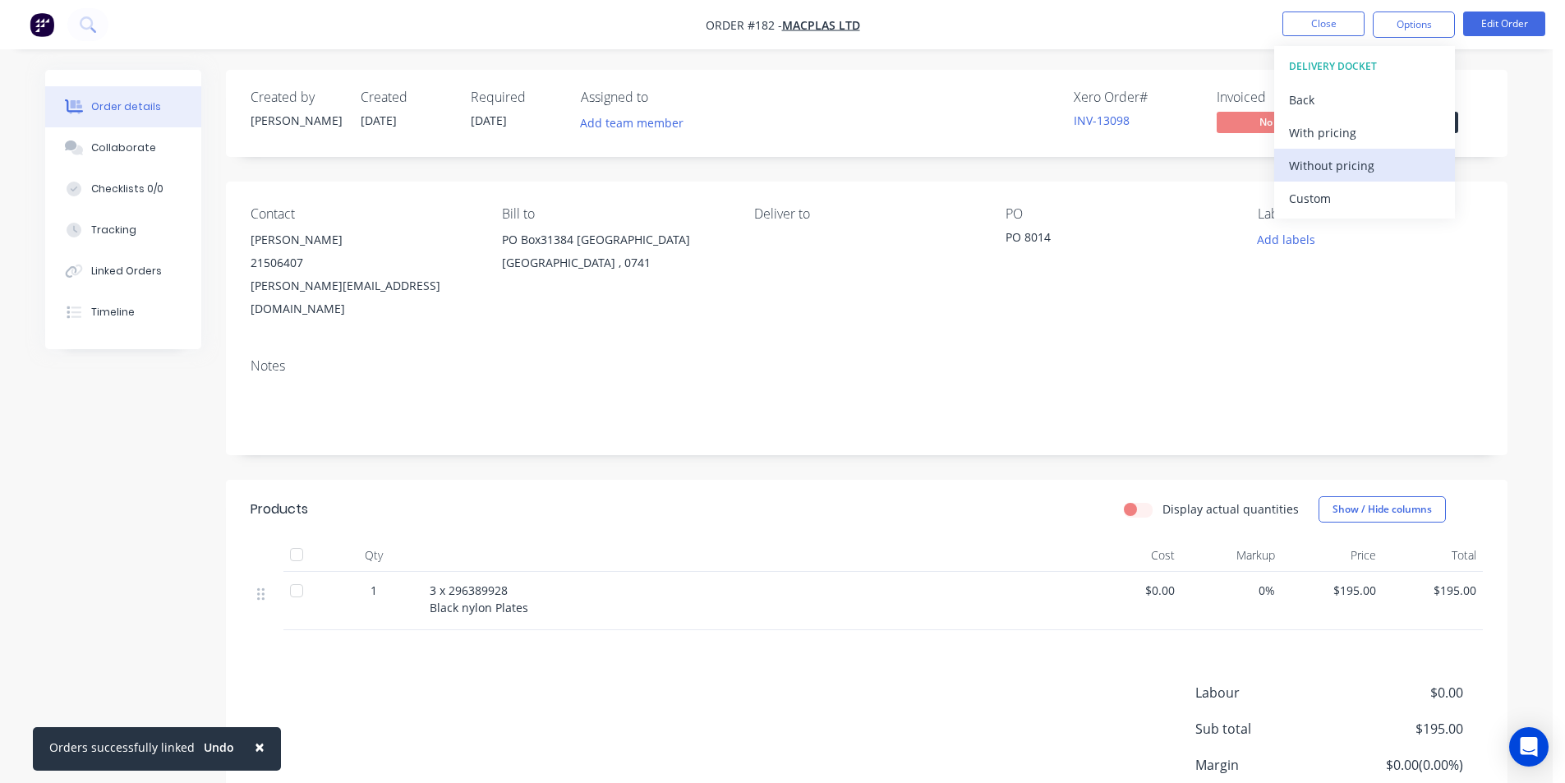
click at [1327, 164] on div "Without pricing" at bounding box center [1364, 166] width 151 height 24
click at [1201, 274] on div "PO PO 8014" at bounding box center [1117, 263] width 225 height 114
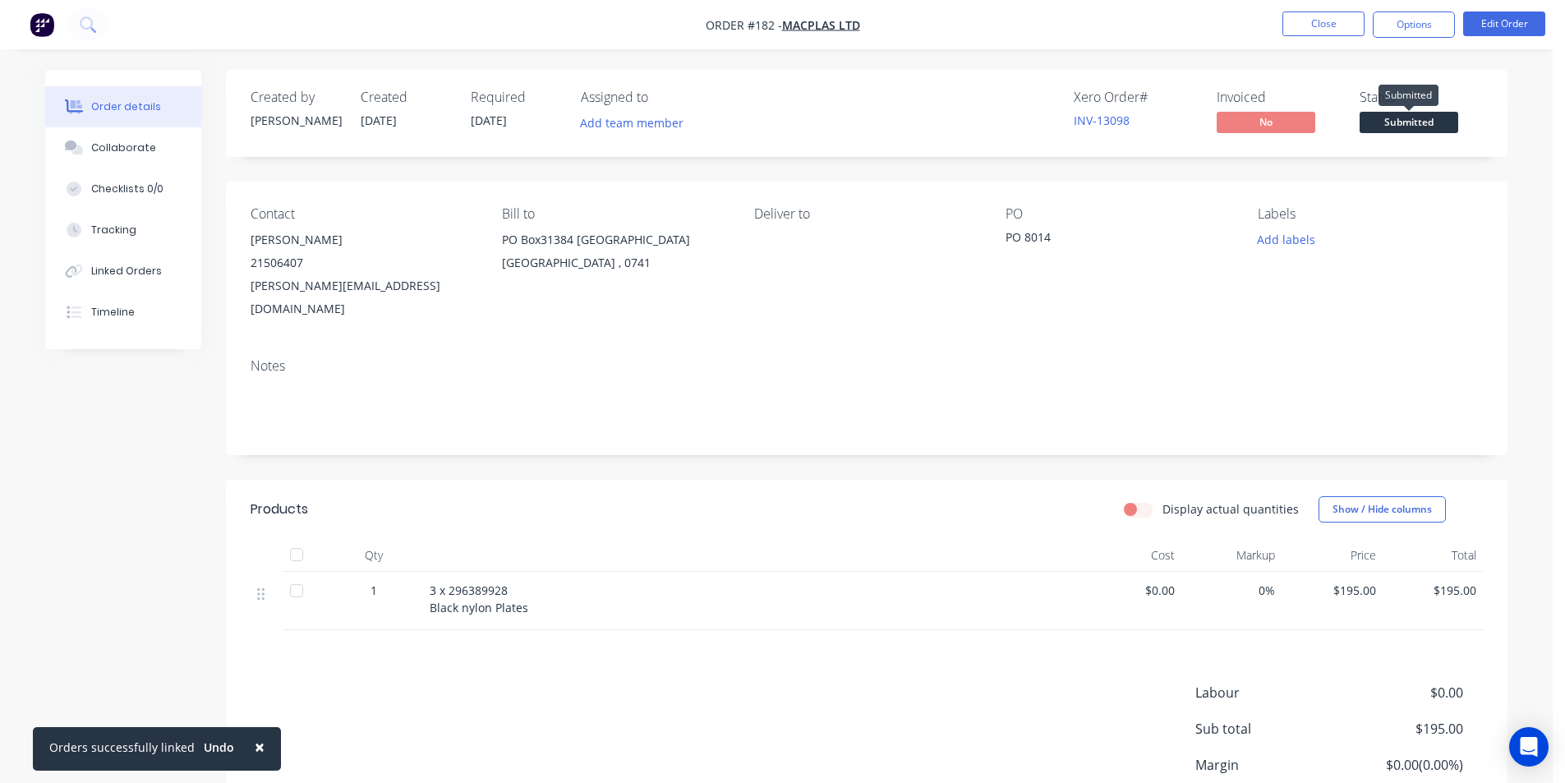
click at [1401, 118] on span "Submitted" at bounding box center [1408, 122] width 99 height 21
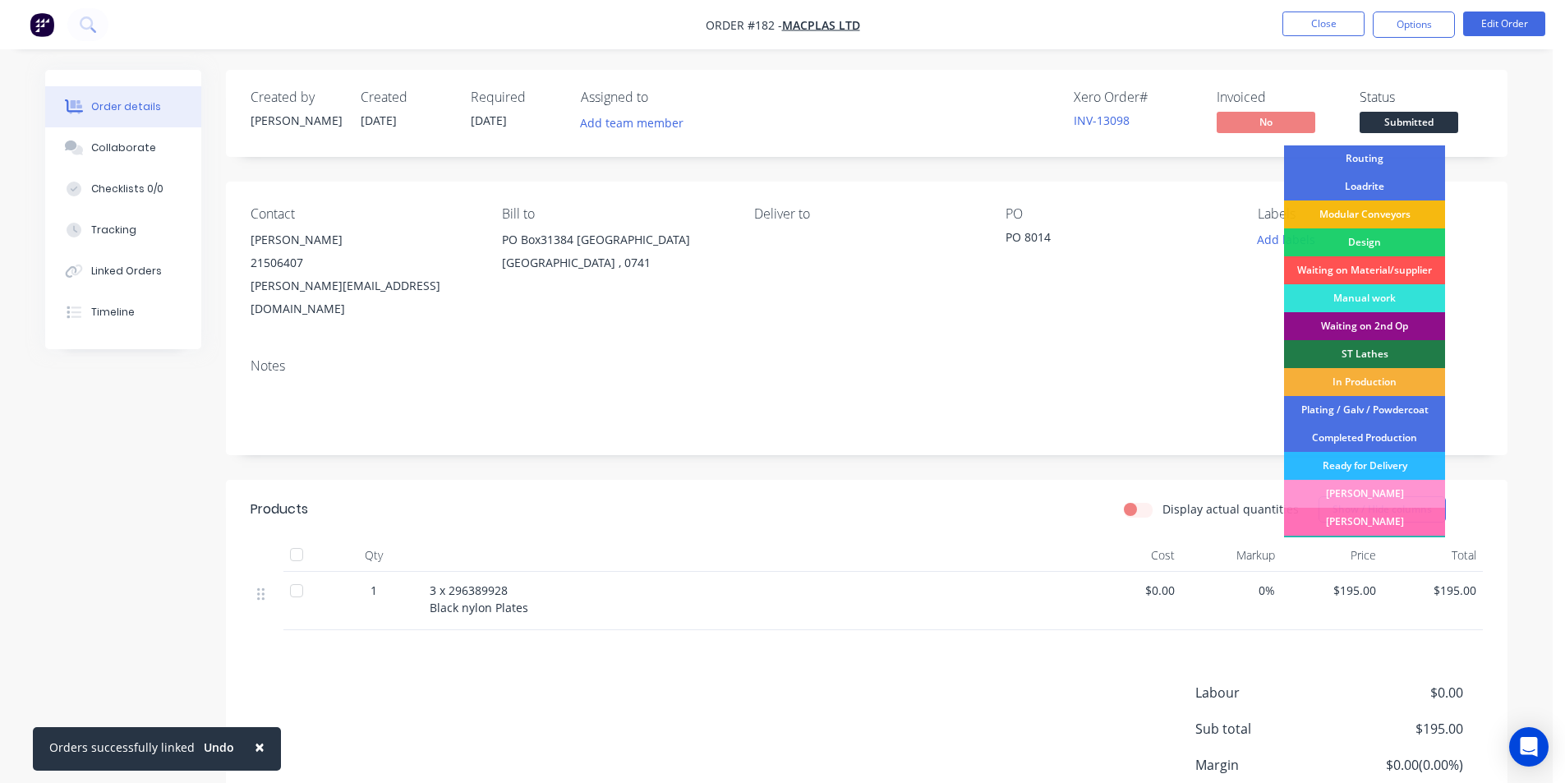
scroll to position [111, 0]
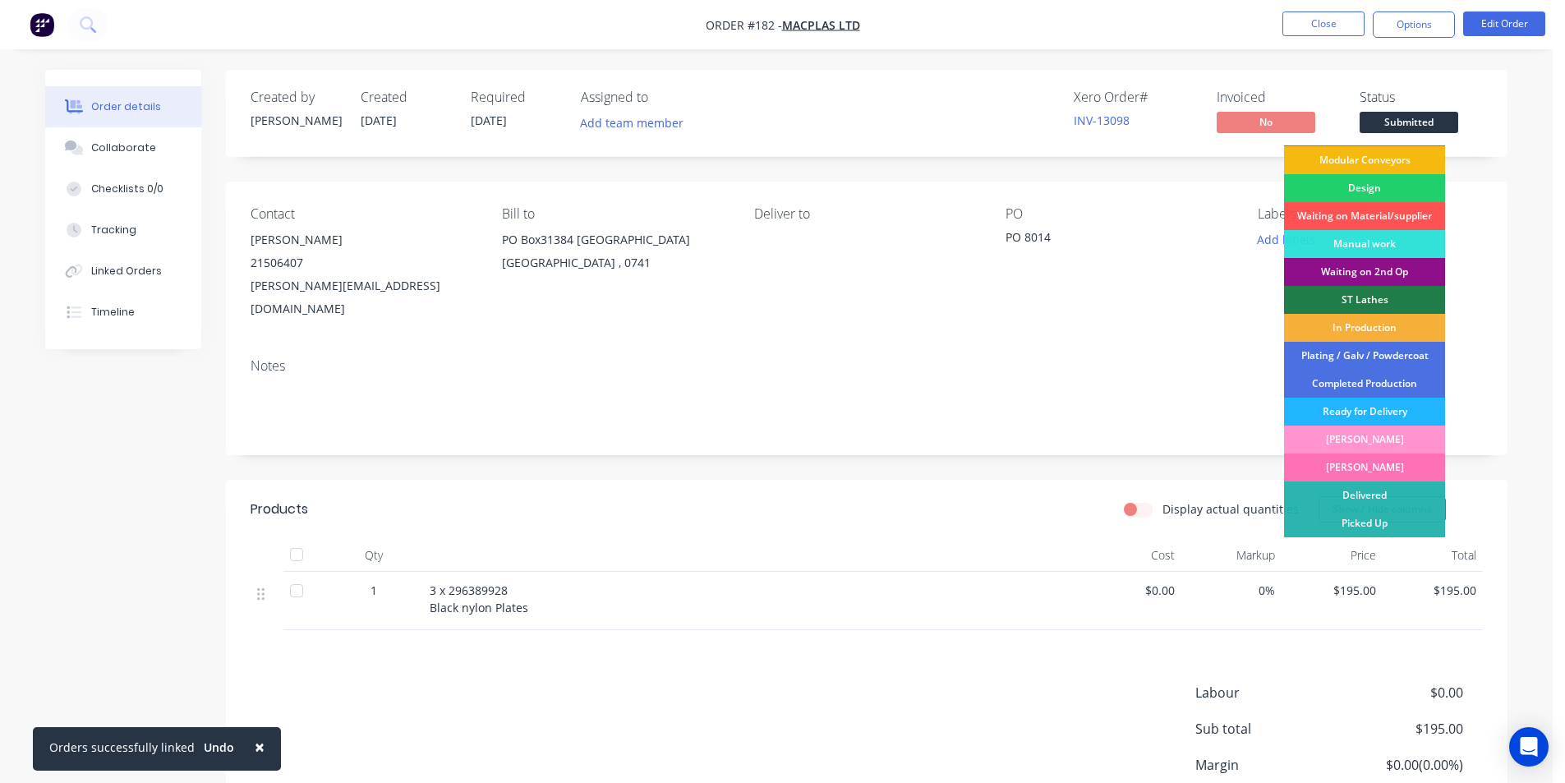
click at [1367, 408] on div "Ready for Delivery" at bounding box center [1364, 412] width 161 height 28
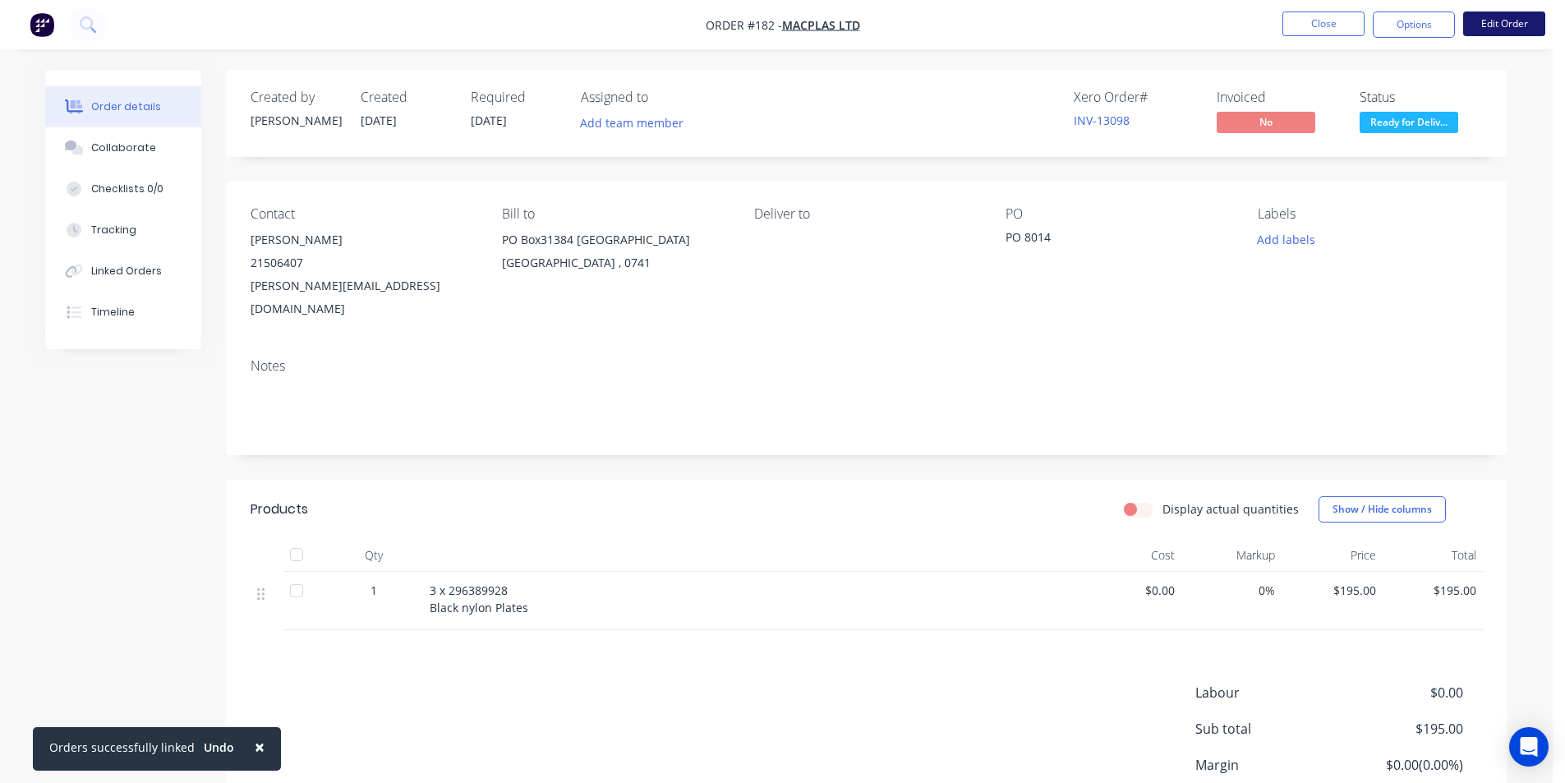
click at [1500, 21] on button "Edit Order" at bounding box center [1504, 24] width 82 height 25
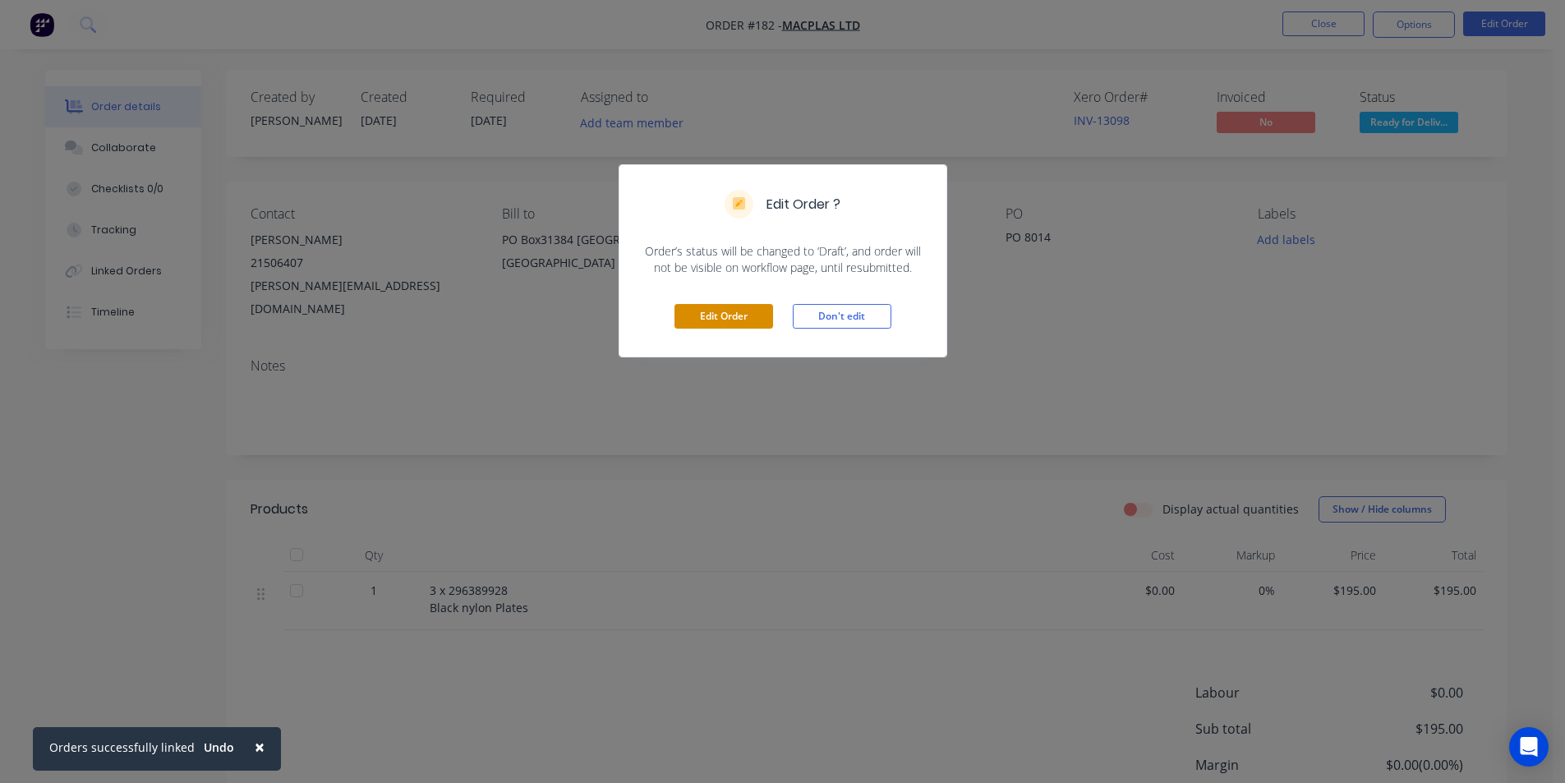
click at [715, 319] on button "Edit Order" at bounding box center [723, 316] width 99 height 25
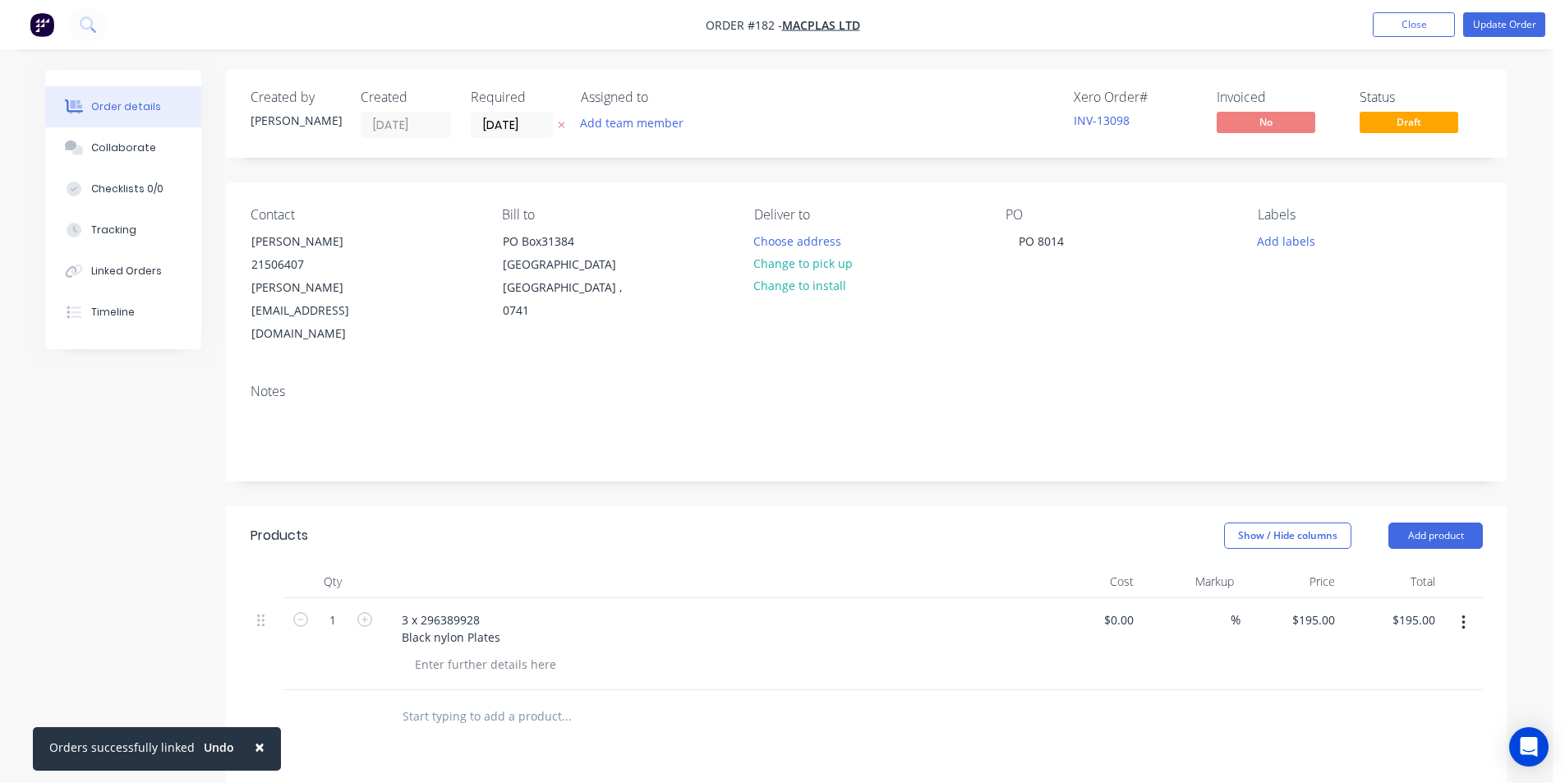
click at [1462, 614] on icon "button" at bounding box center [1463, 623] width 4 height 18
click at [1474, 276] on div "Labels Add labels" at bounding box center [1370, 276] width 225 height 139
click at [1496, 24] on button "Update Order" at bounding box center [1504, 24] width 82 height 25
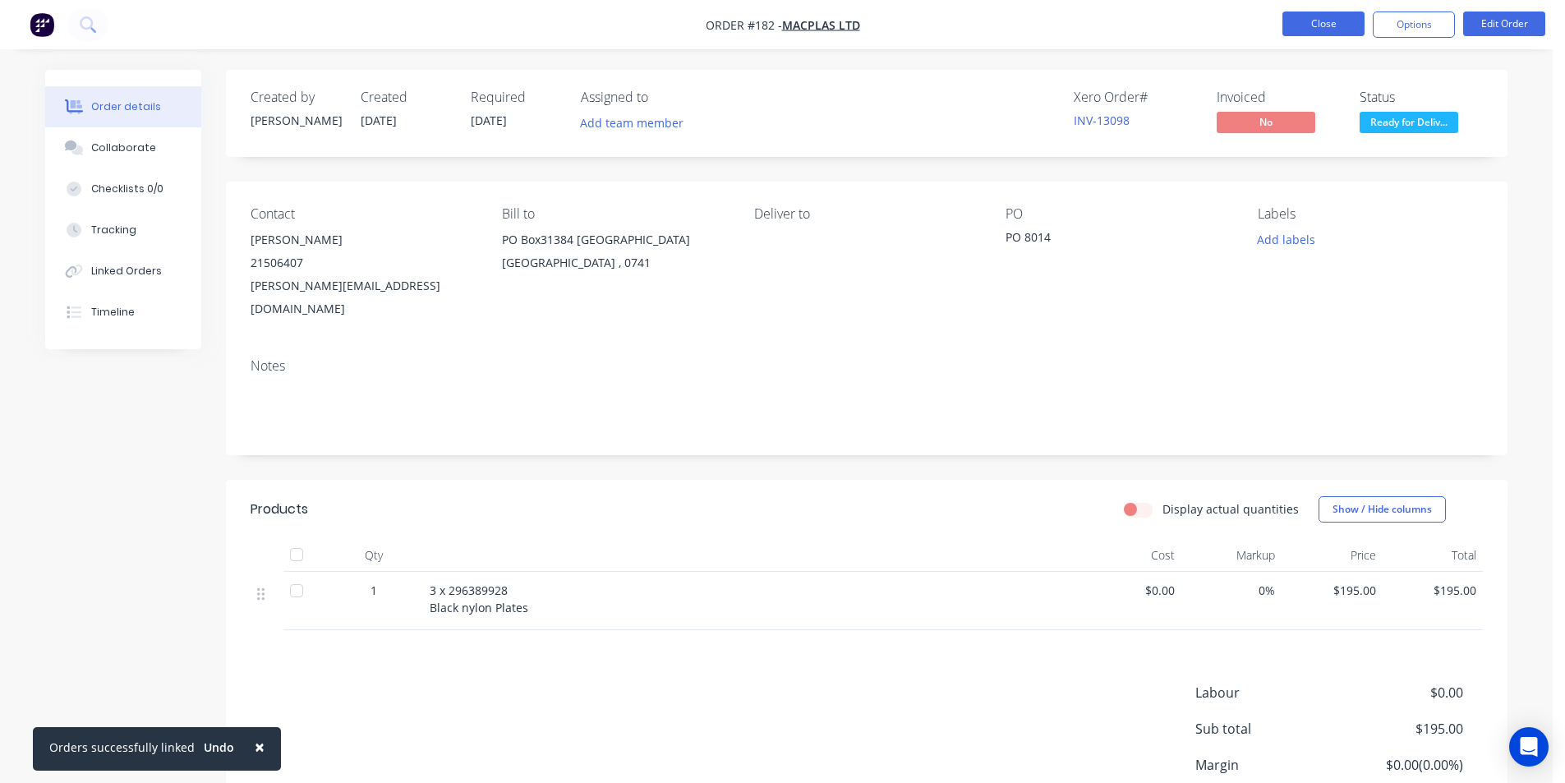
click at [1318, 23] on button "Close" at bounding box center [1323, 24] width 82 height 25
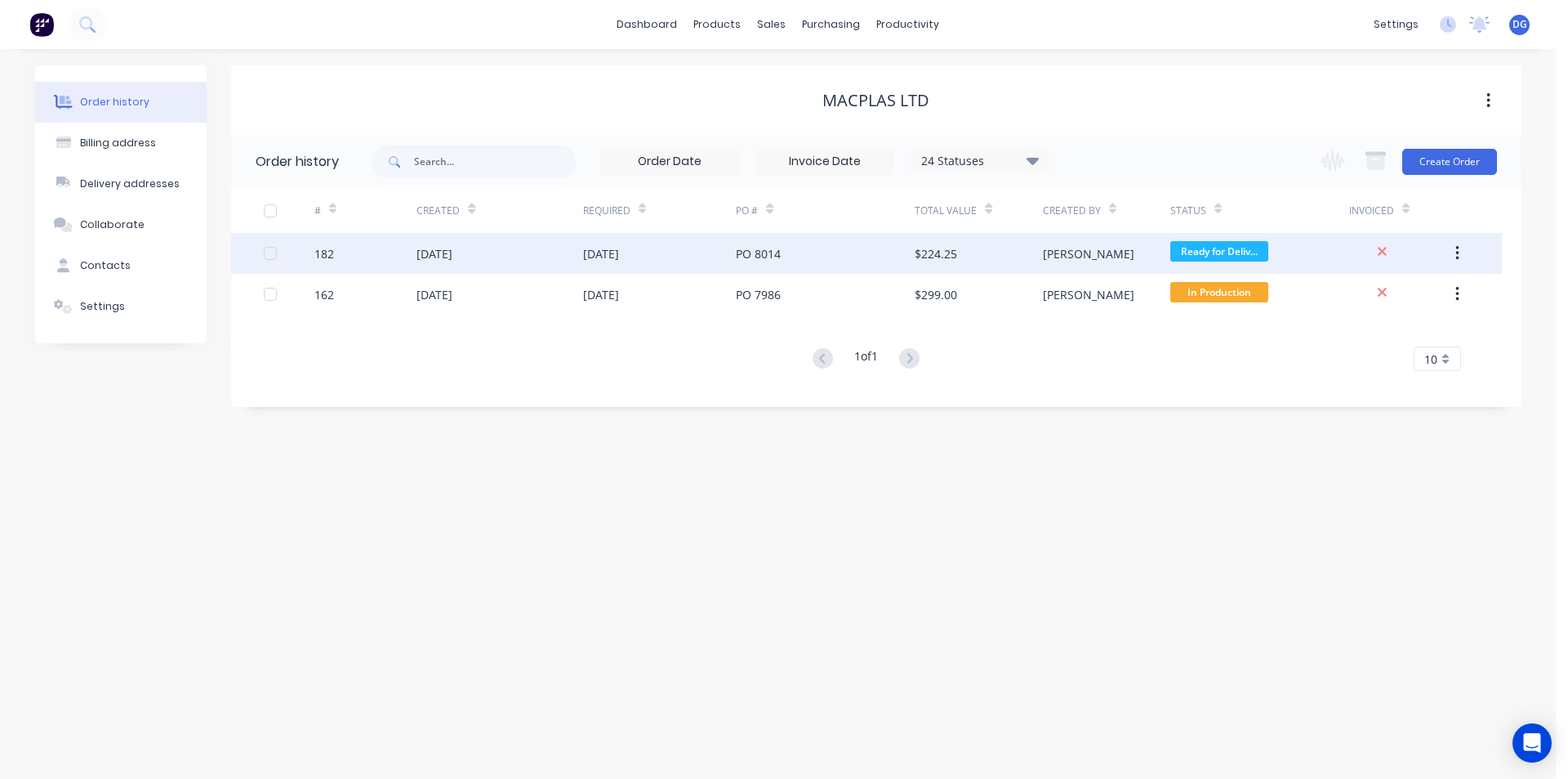
click at [1458, 249] on icon "button" at bounding box center [1458, 253] width 3 height 15
click at [610, 250] on div "[DATE]" at bounding box center [602, 253] width 36 height 17
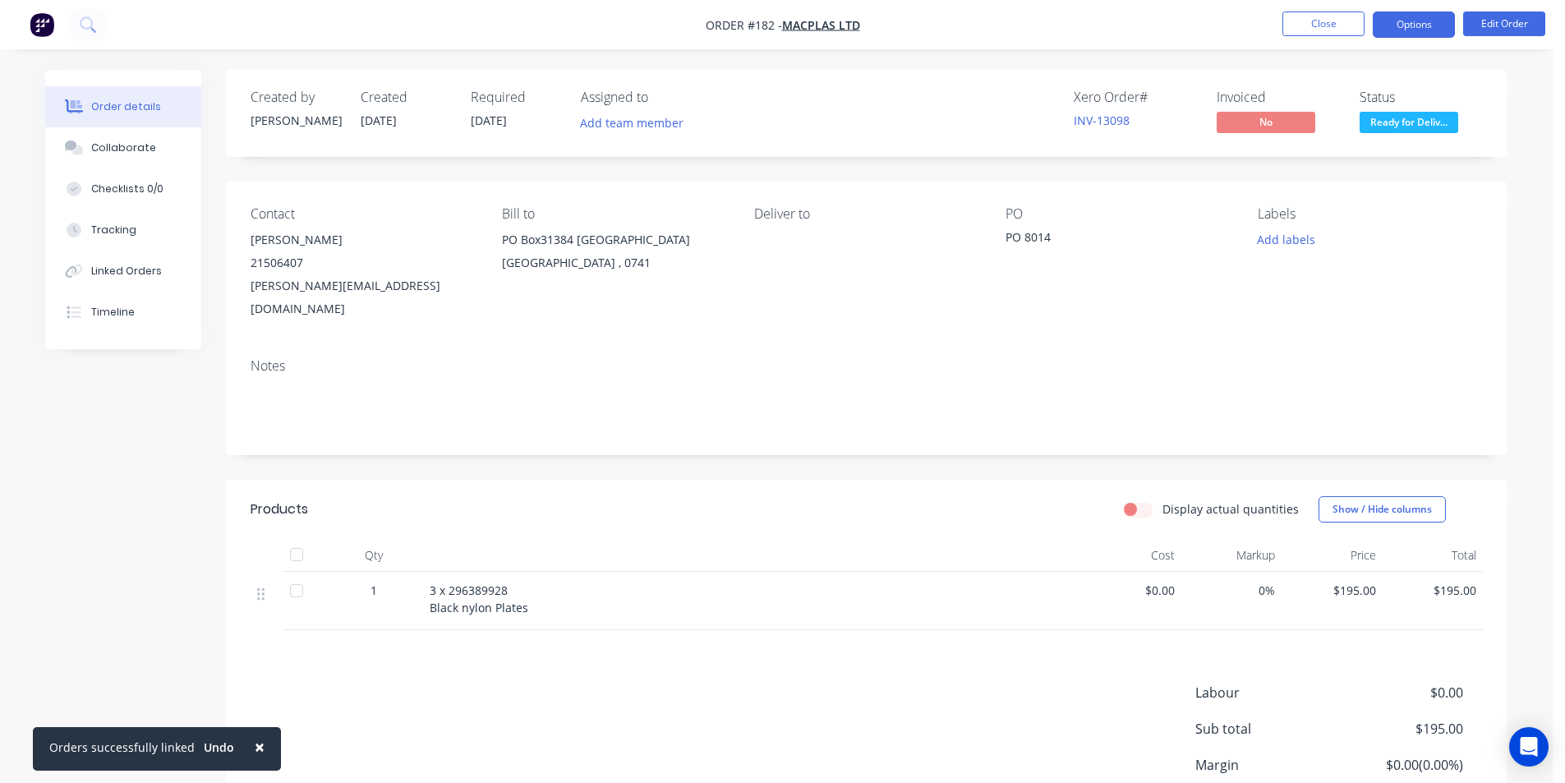
click at [1420, 30] on button "Options" at bounding box center [1414, 25] width 82 height 26
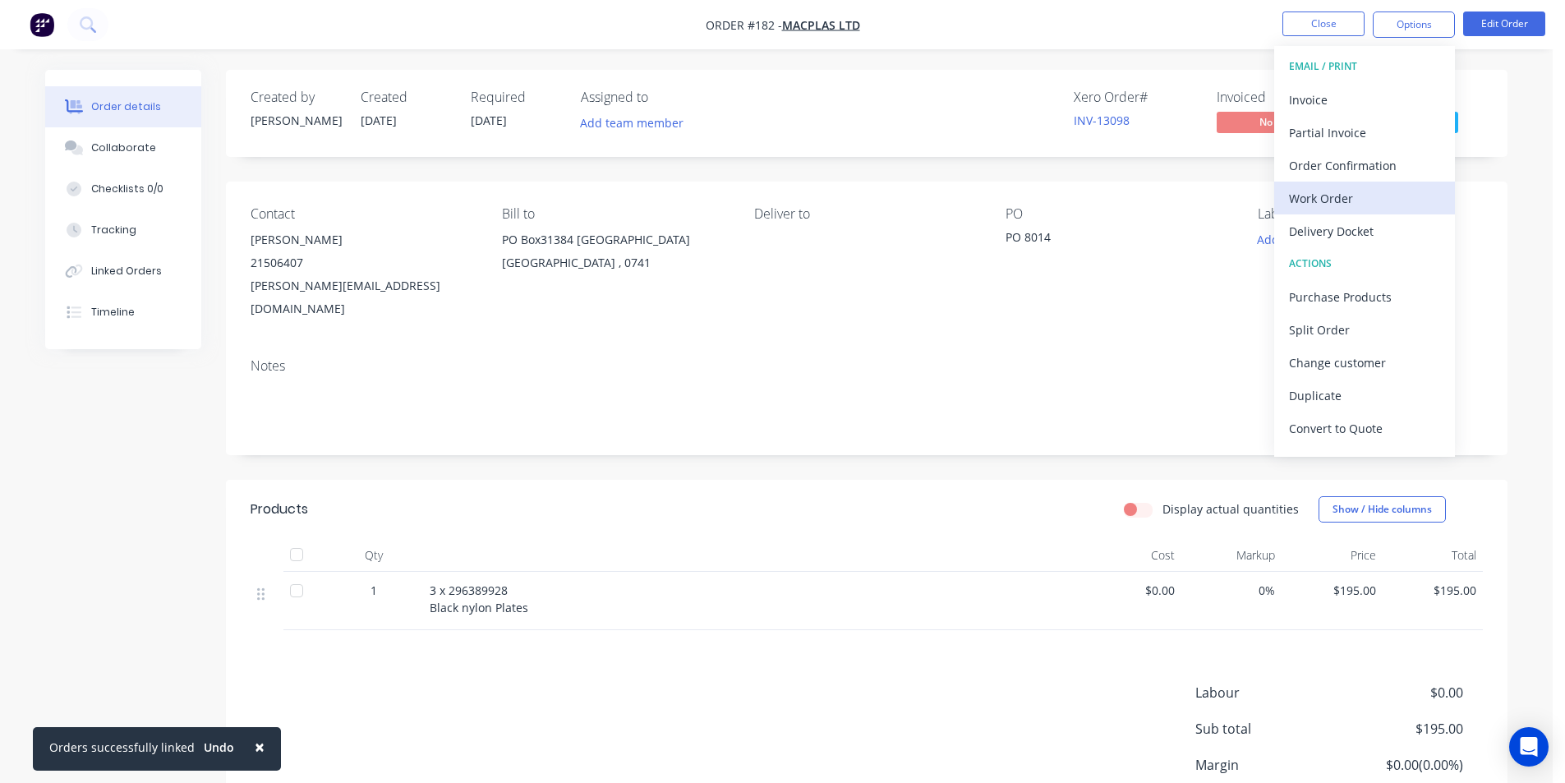
click at [1341, 203] on div "Work Order" at bounding box center [1364, 198] width 151 height 24
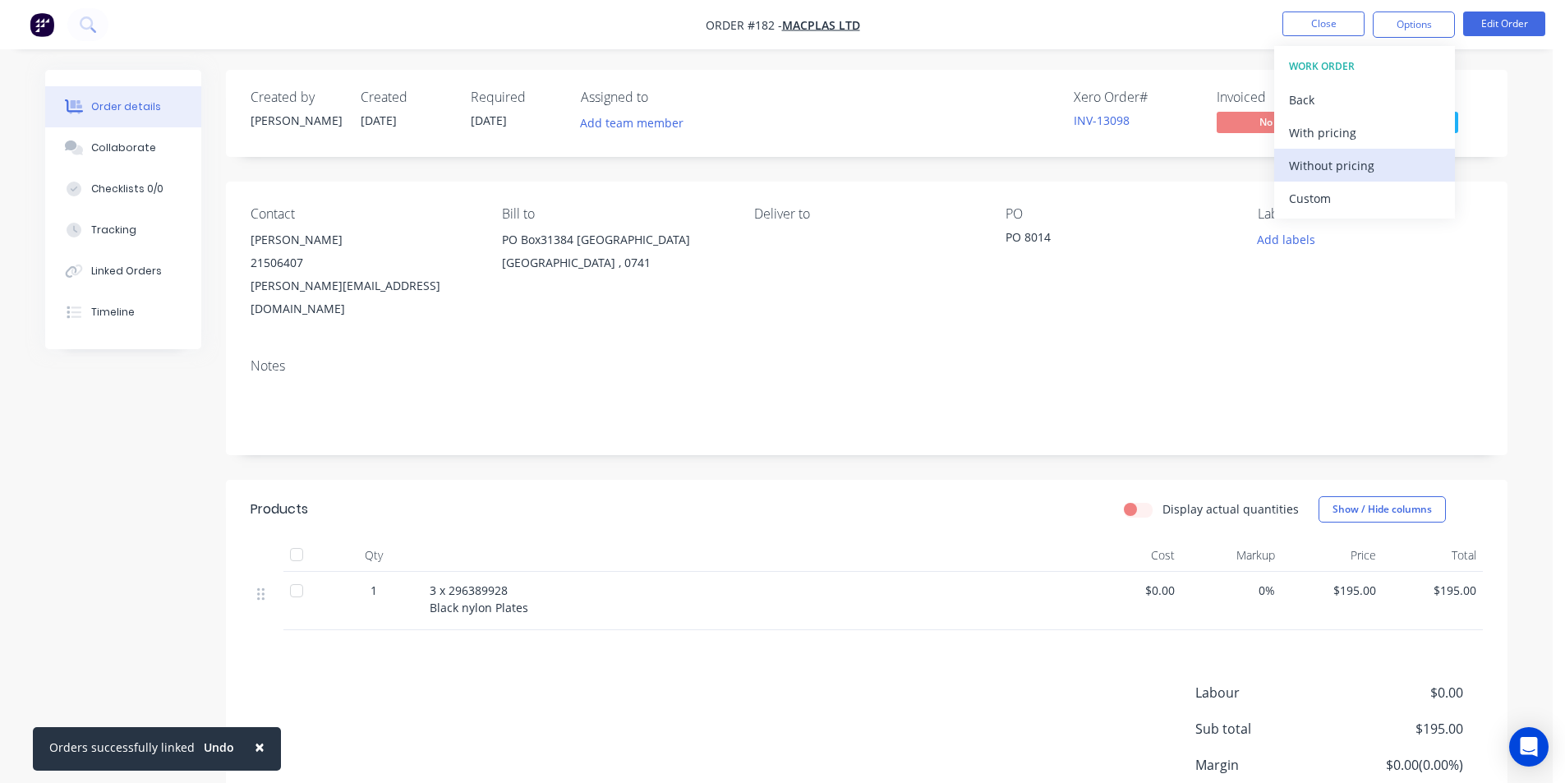
click at [1337, 163] on div "Without pricing" at bounding box center [1364, 166] width 151 height 24
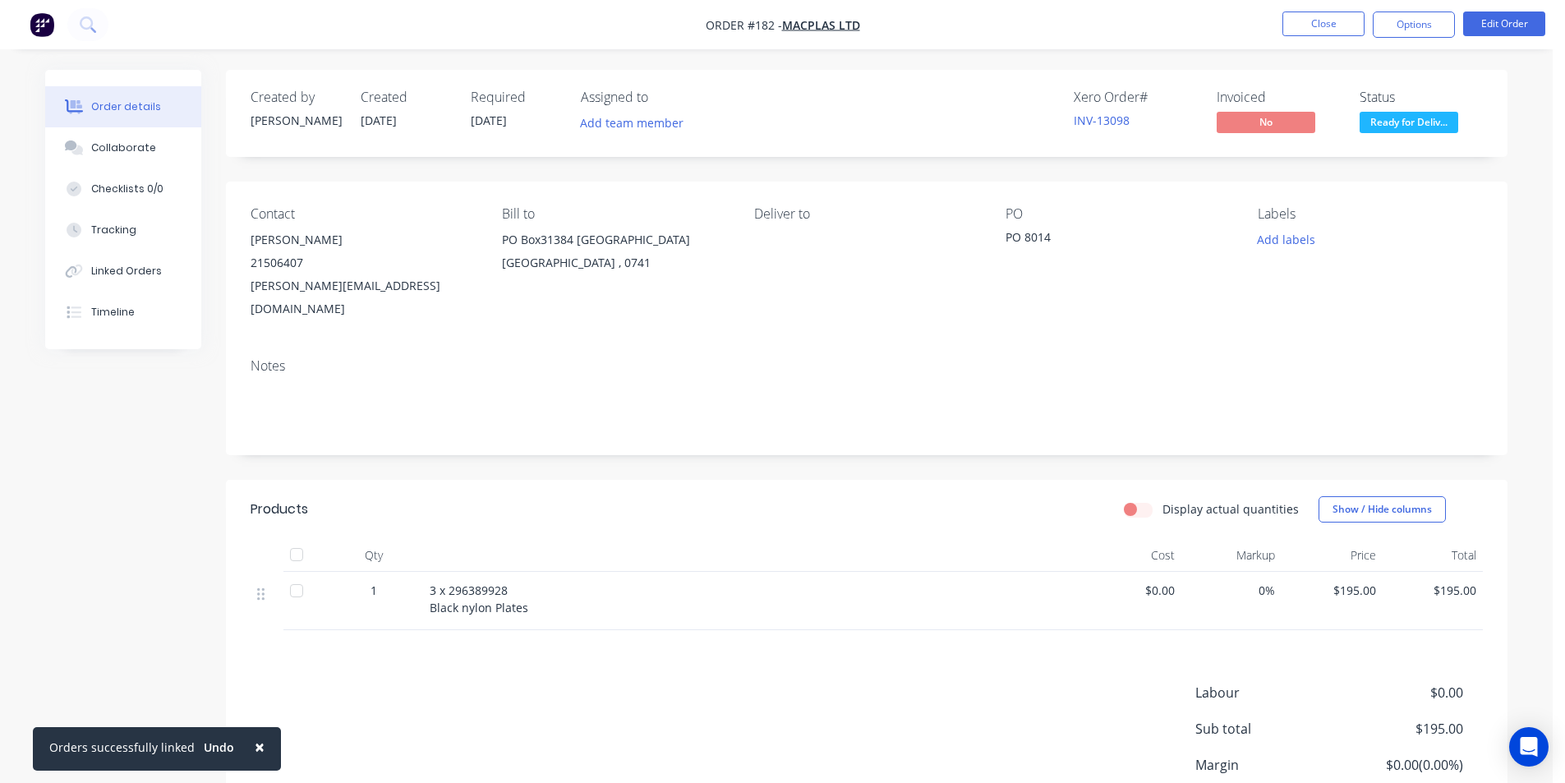
click at [1106, 310] on div "Contact [PERSON_NAME] [PHONE_NUMBER] [PERSON_NAME][EMAIL_ADDRESS][DOMAIN_NAME] …" at bounding box center [866, 263] width 1281 height 163
click at [1326, 25] on button "Close" at bounding box center [1323, 24] width 82 height 25
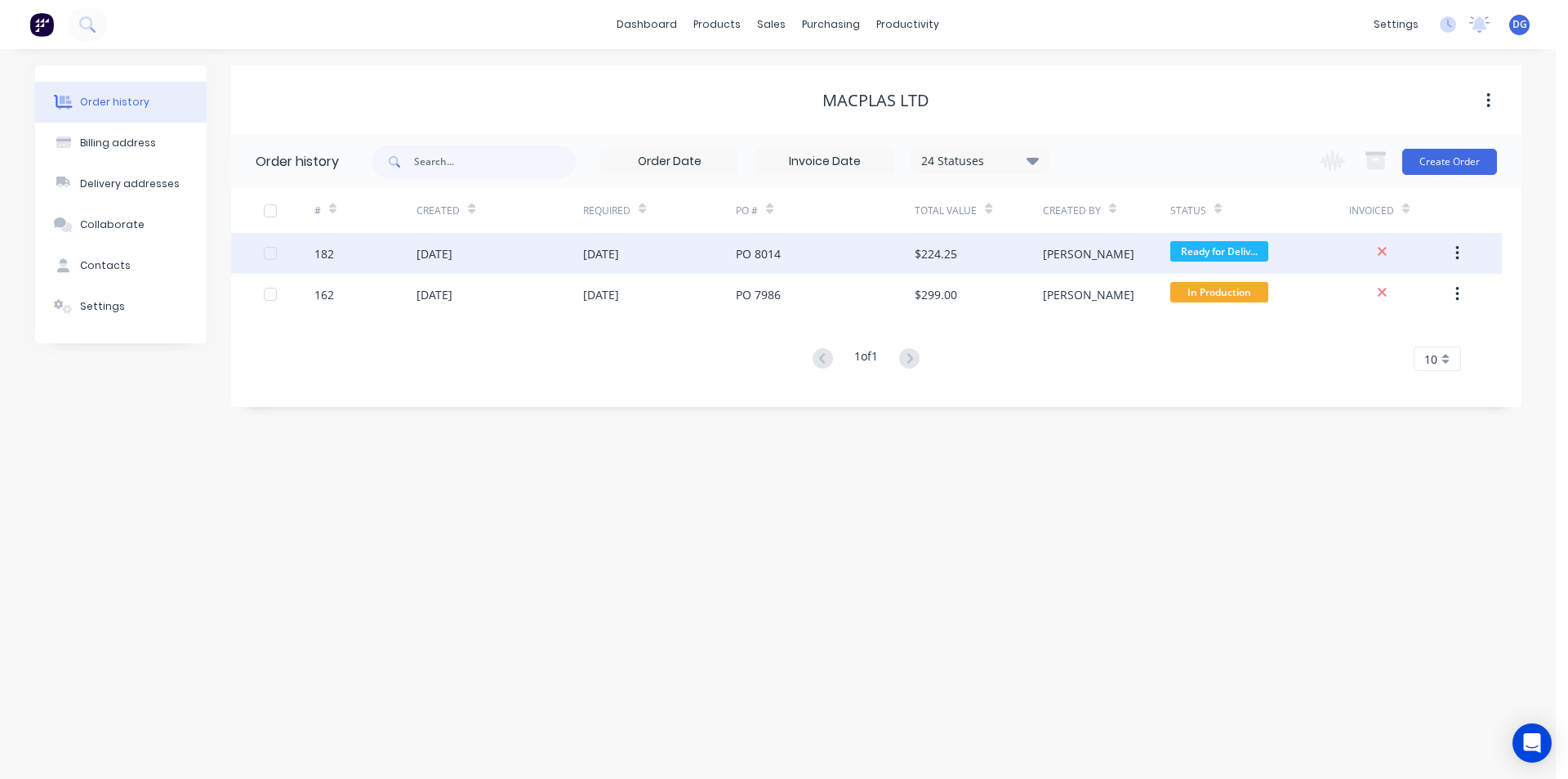
click at [1457, 253] on icon "button" at bounding box center [1458, 253] width 3 height 15
click at [1394, 299] on div "Archive" at bounding box center [1399, 296] width 126 height 24
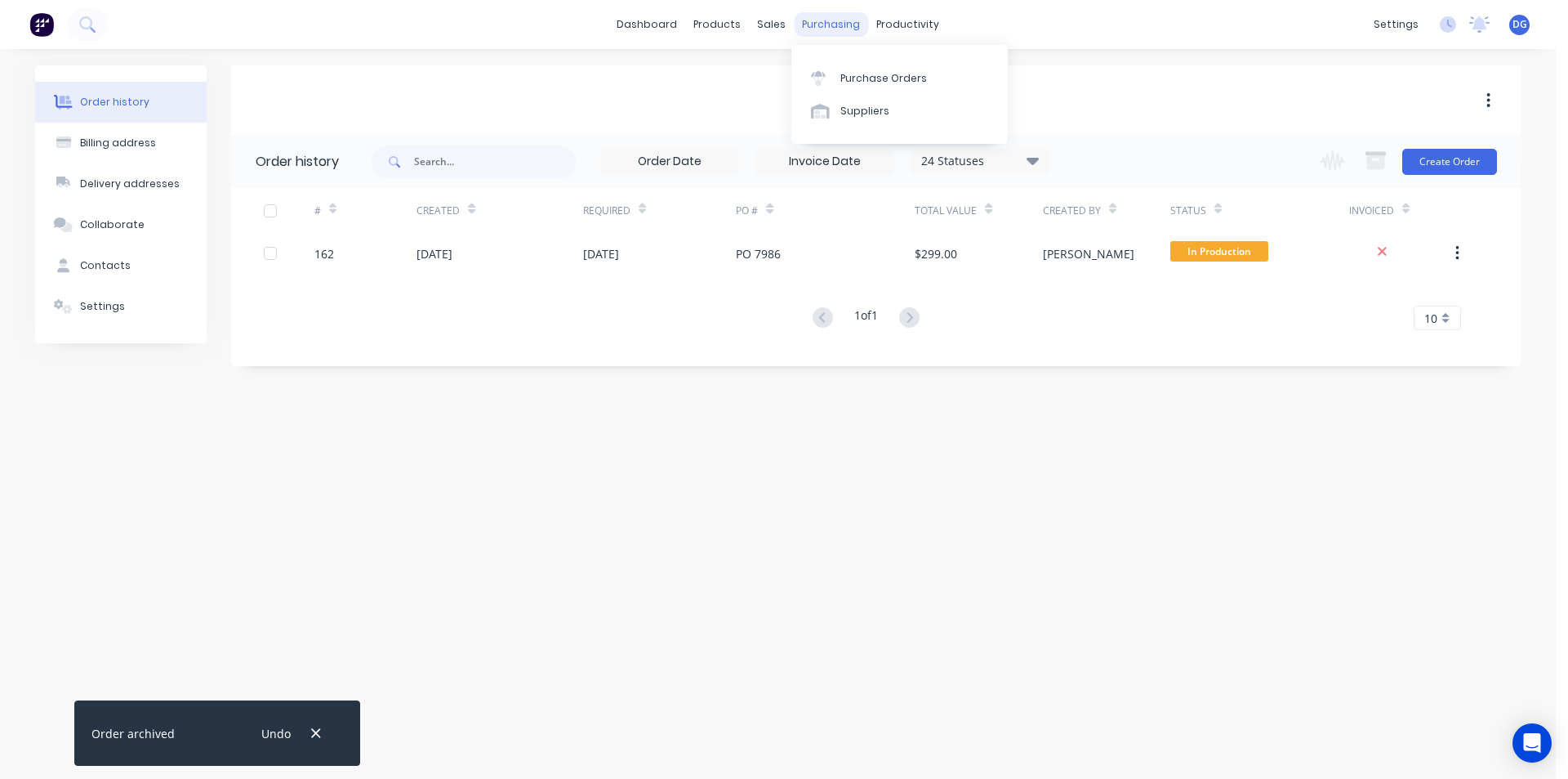
click at [822, 22] on div "purchasing" at bounding box center [830, 24] width 75 height 25
click at [859, 75] on div "Purchase Orders" at bounding box center [883, 78] width 87 height 15
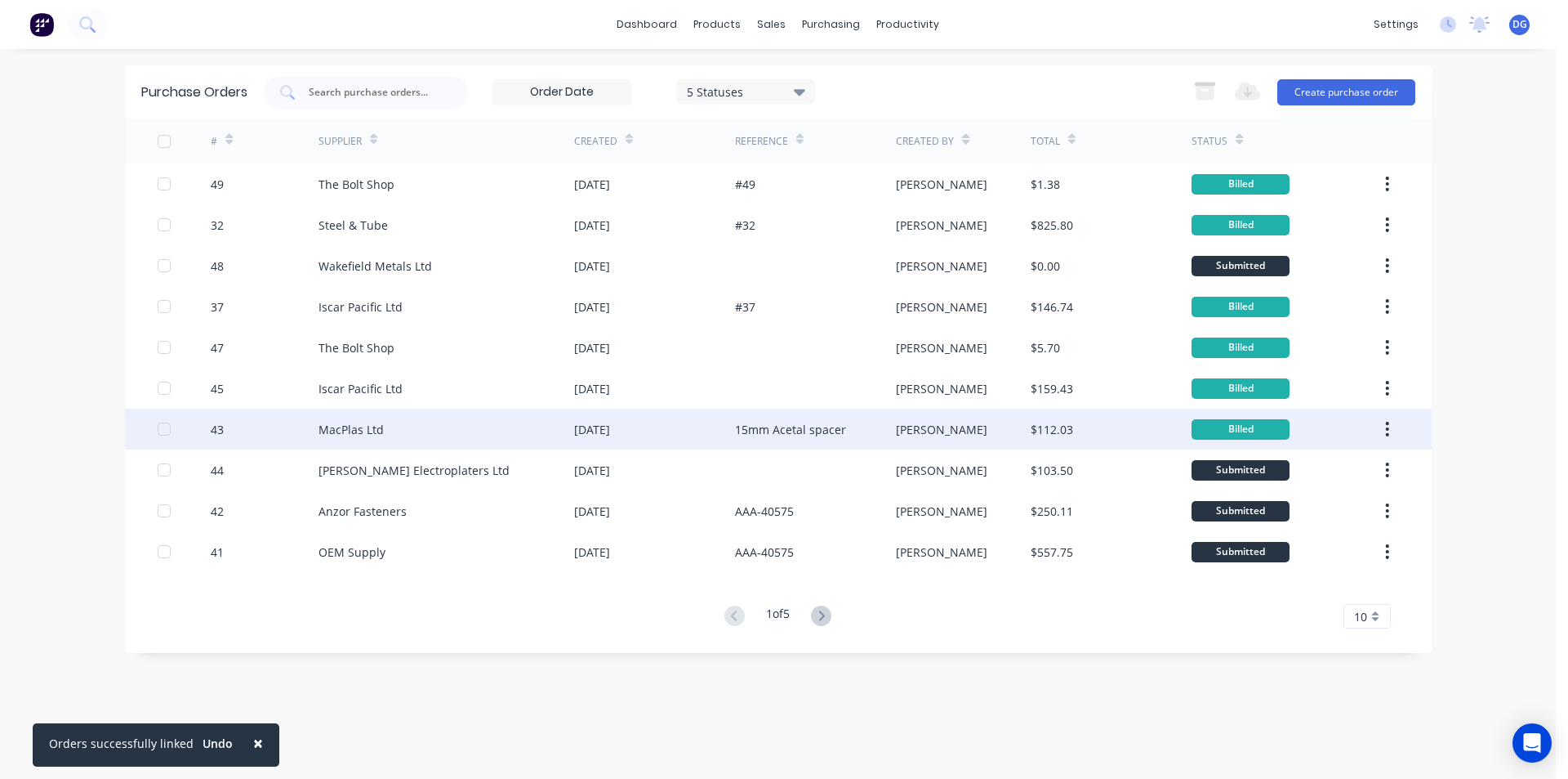
click at [167, 428] on div at bounding box center [164, 429] width 33 height 33
click at [1389, 429] on icon "button" at bounding box center [1387, 429] width 4 height 18
click at [1311, 472] on div "Archive" at bounding box center [1329, 472] width 126 height 24
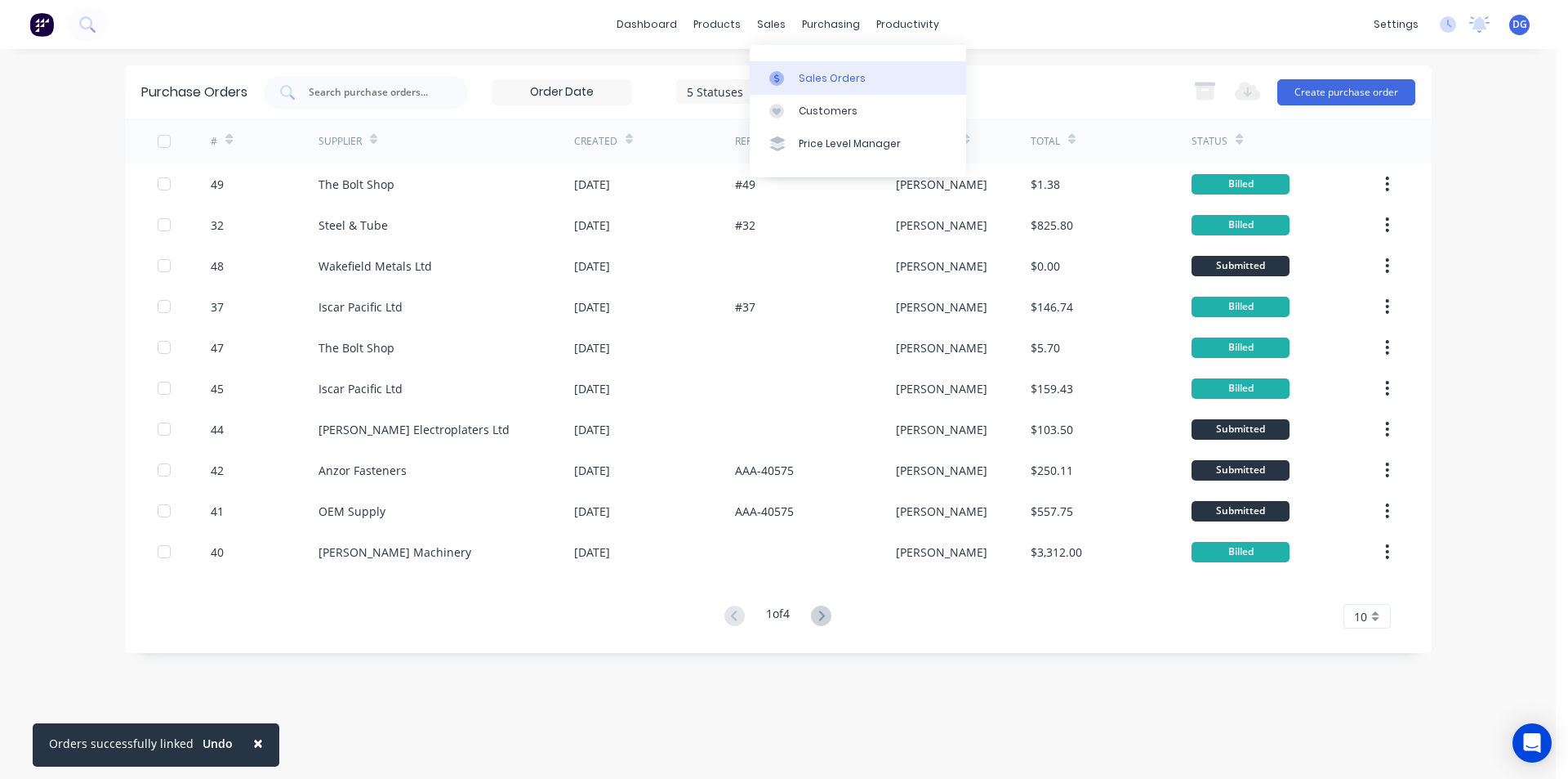
click at [819, 81] on div "Sales Orders" at bounding box center [831, 78] width 67 height 15
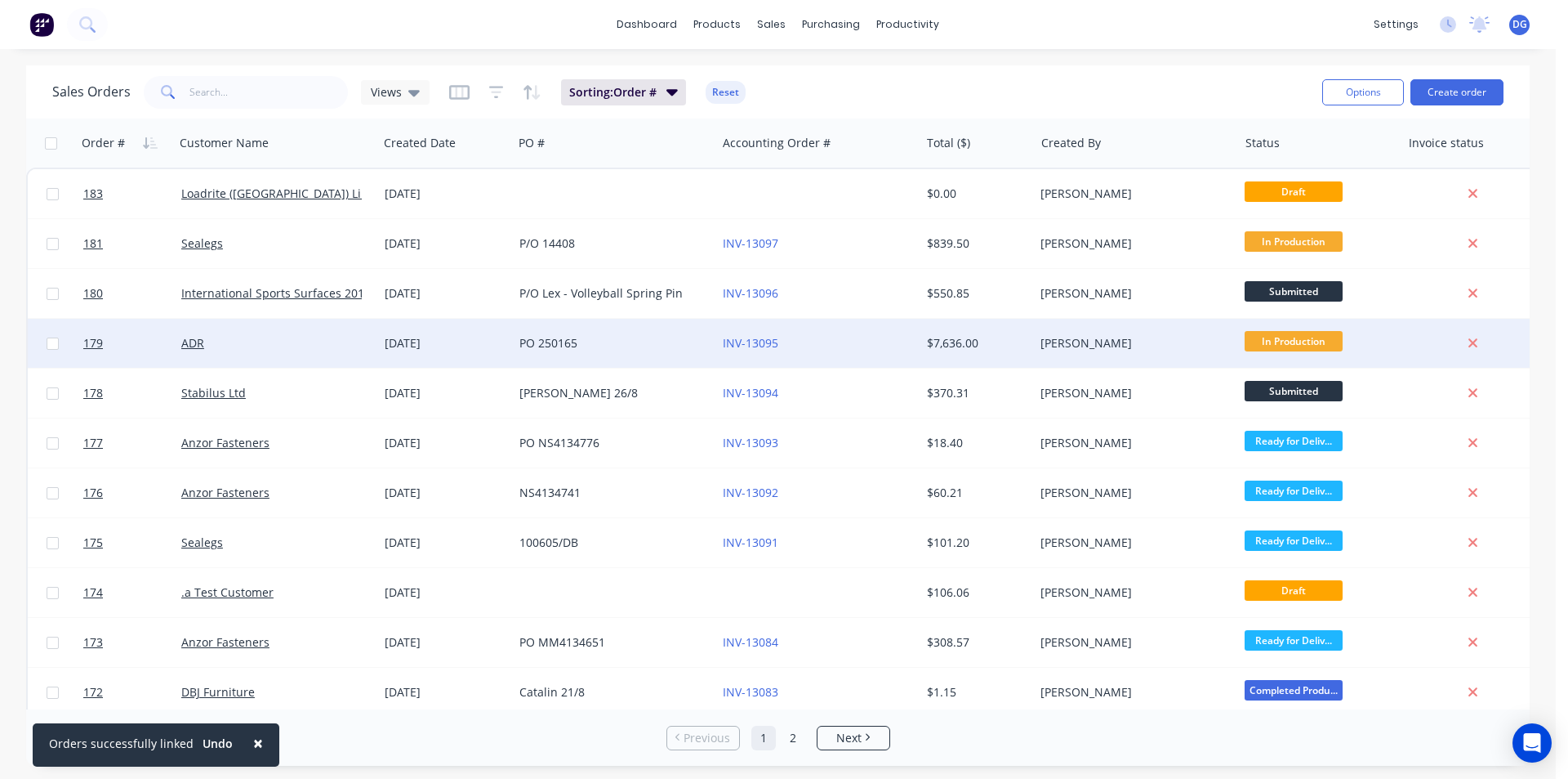
click at [229, 342] on div "ADR" at bounding box center [271, 343] width 181 height 16
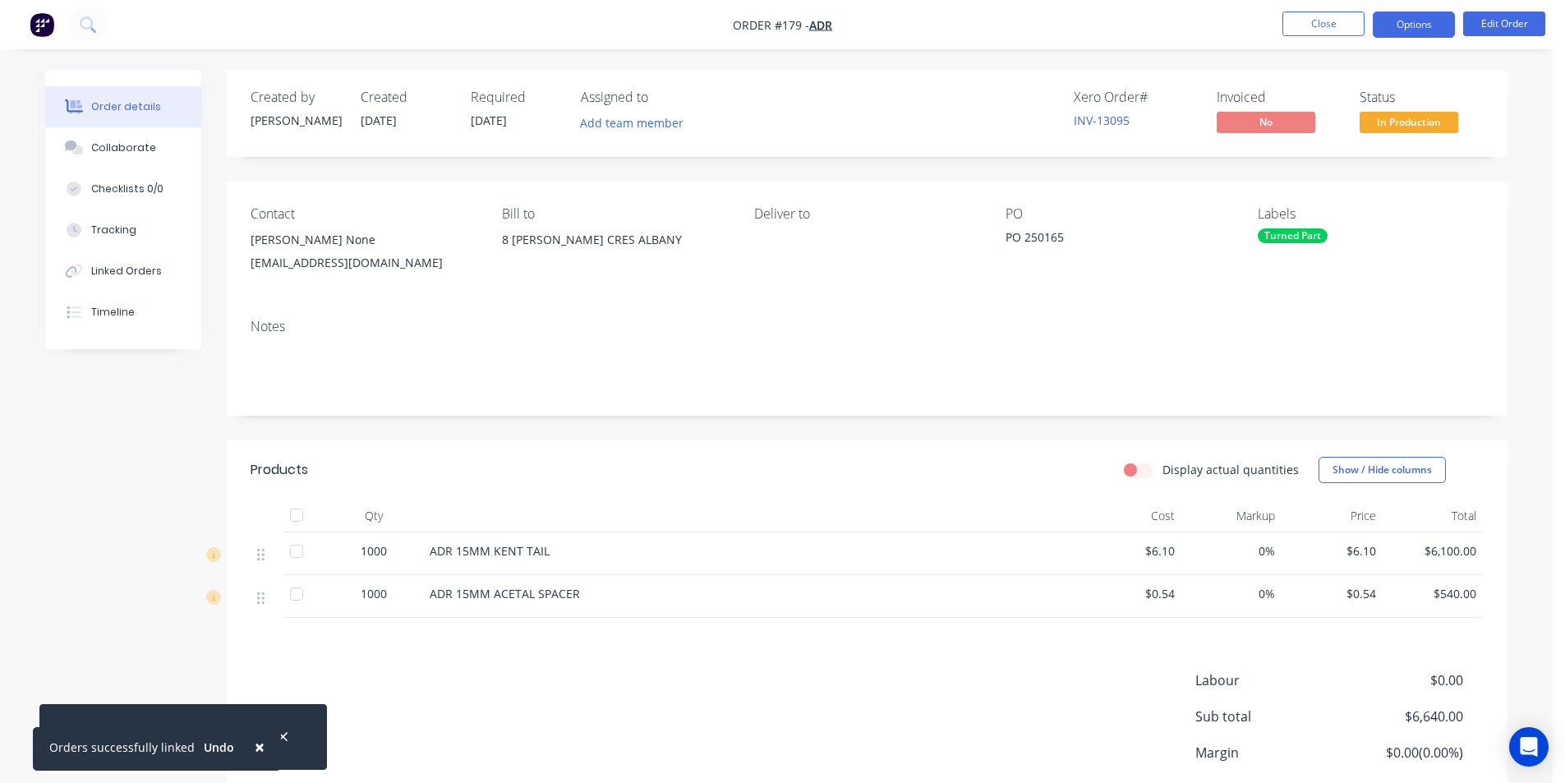
click at [1442, 29] on button "Options" at bounding box center [1414, 25] width 82 height 26
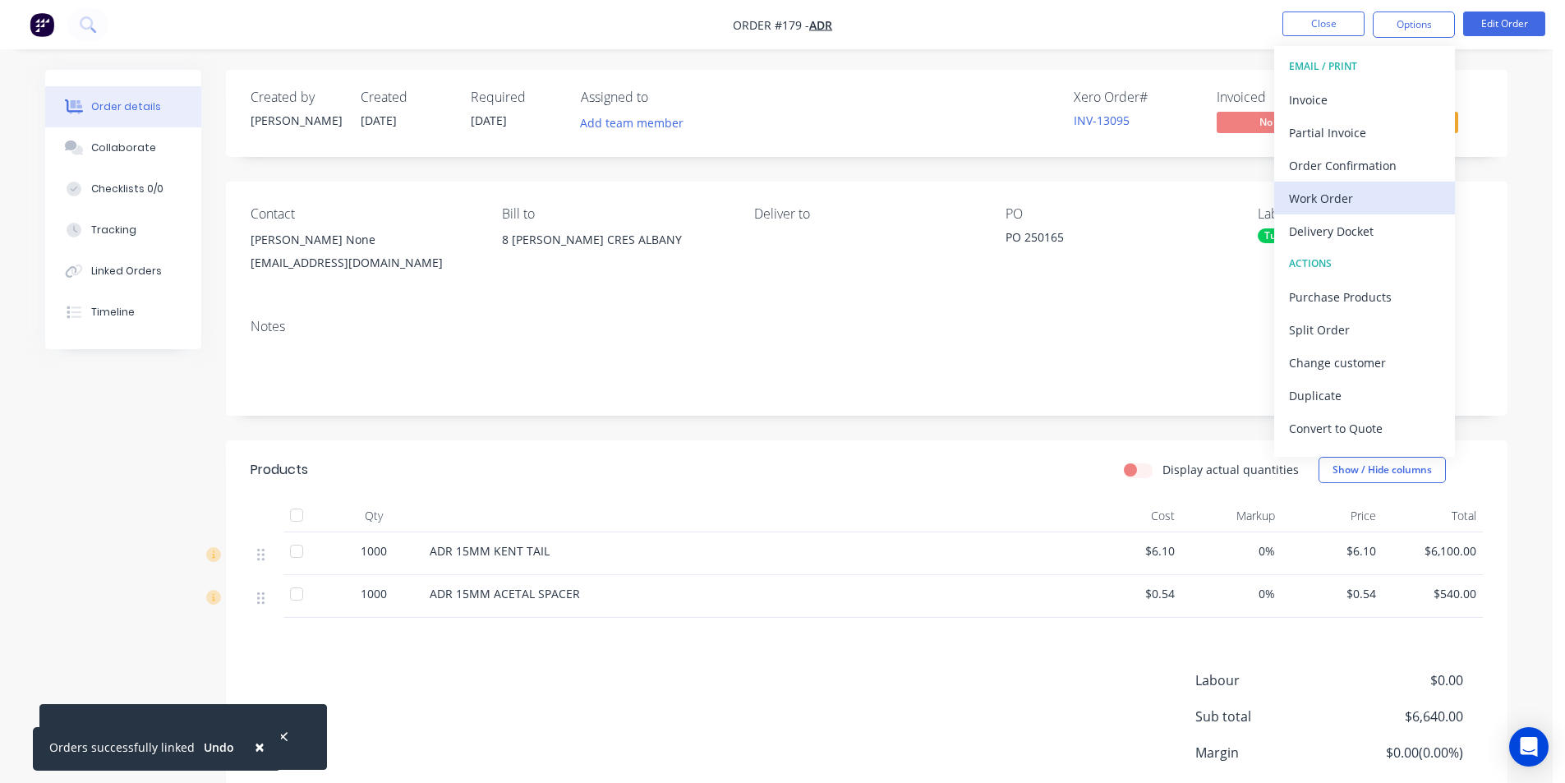
click at [1342, 201] on div "Work Order" at bounding box center [1364, 198] width 151 height 24
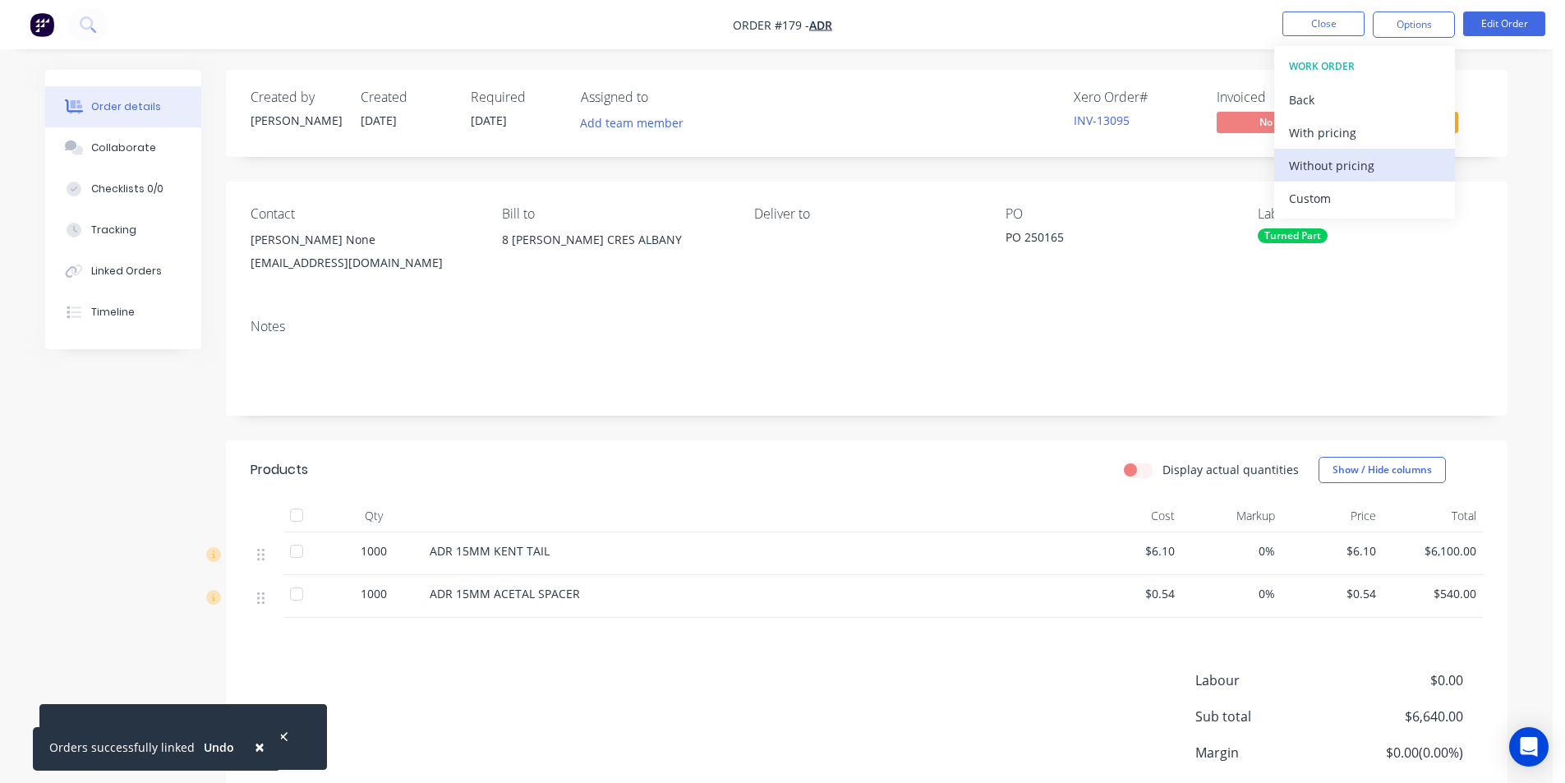
click at [1342, 163] on div "Without pricing" at bounding box center [1364, 166] width 151 height 24
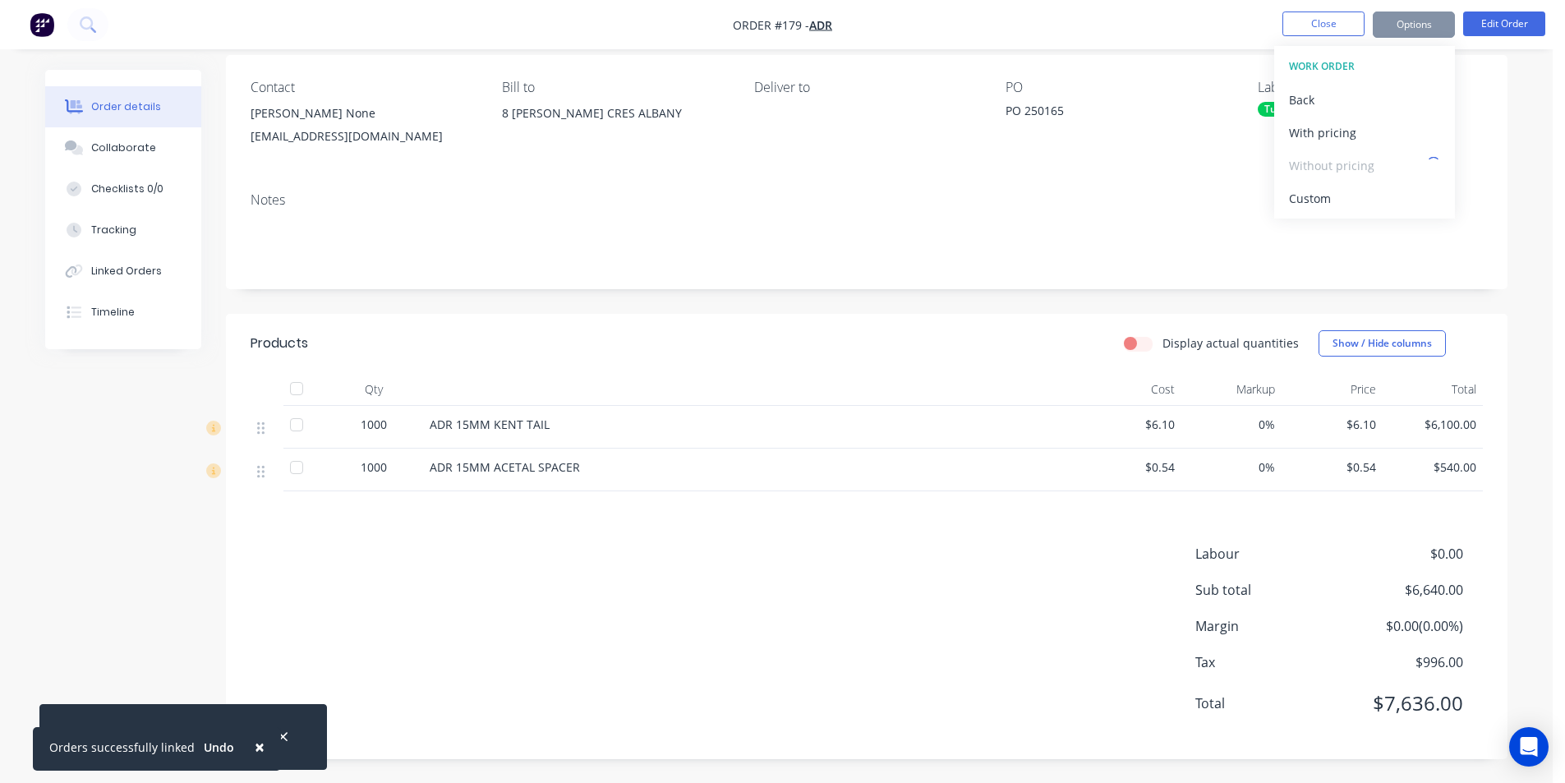
scroll to position [127, 0]
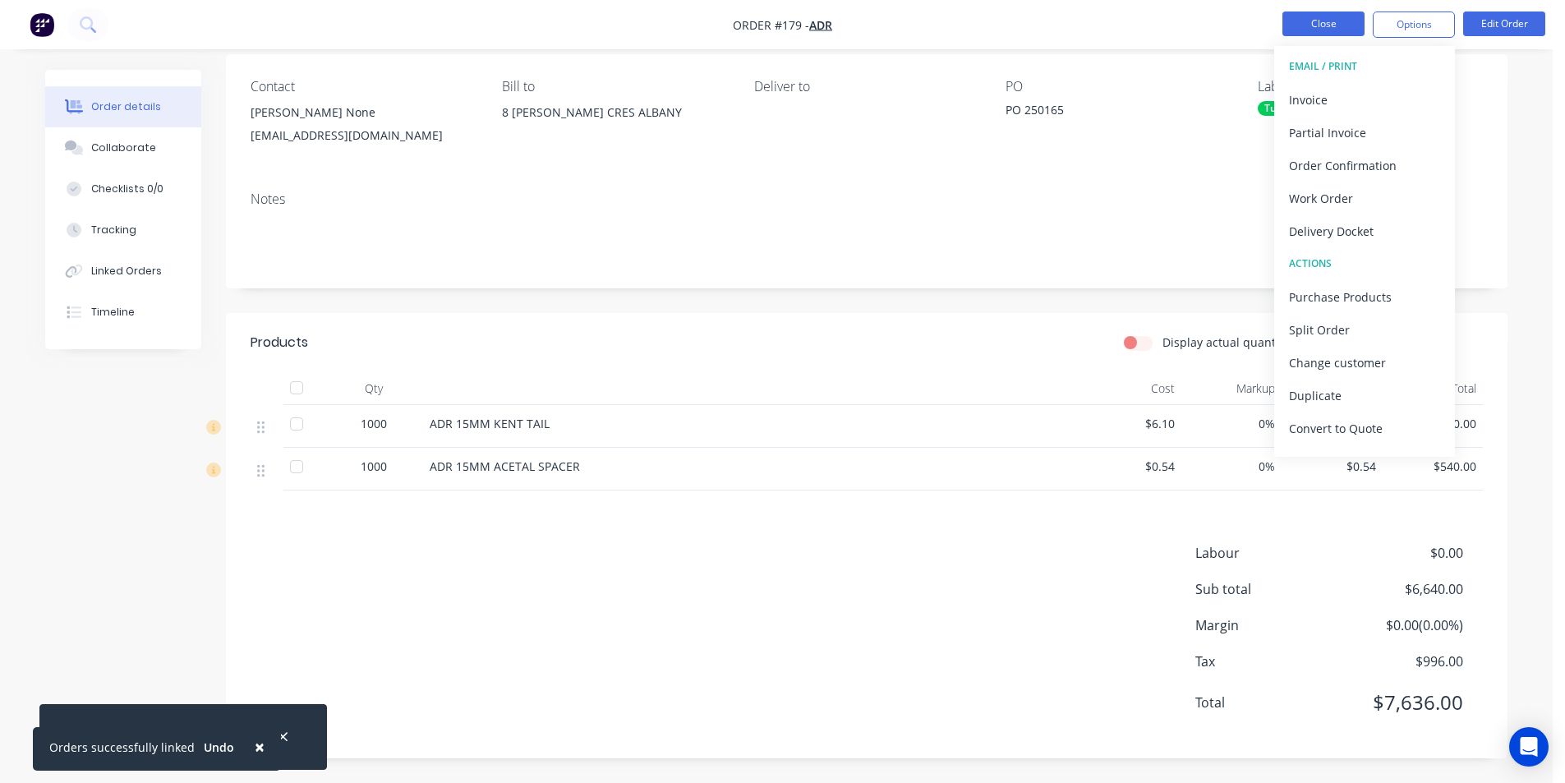
click at [1351, 23] on button "Close" at bounding box center [1323, 24] width 82 height 25
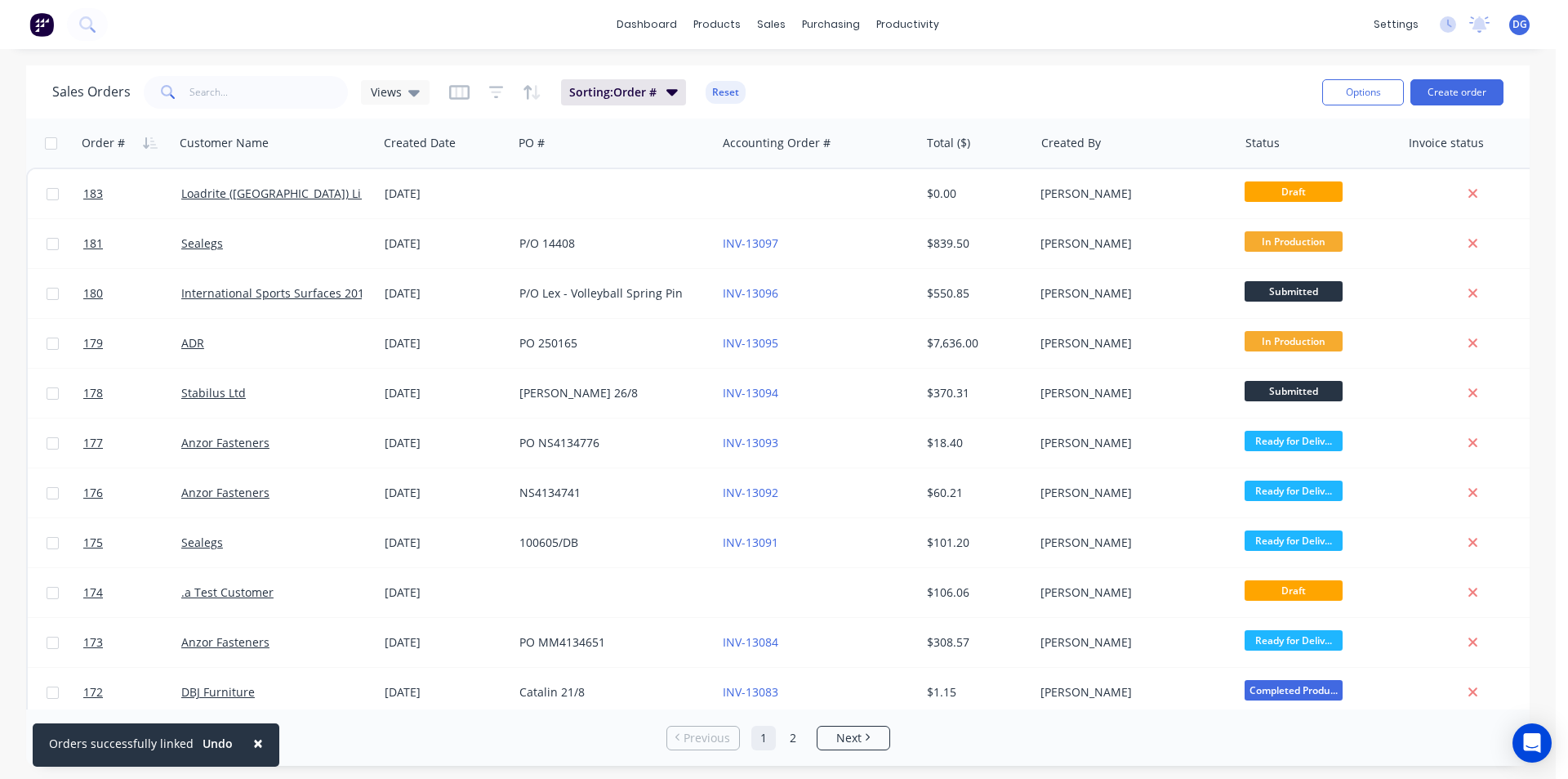
click at [1516, 25] on span "DG" at bounding box center [1519, 24] width 15 height 15
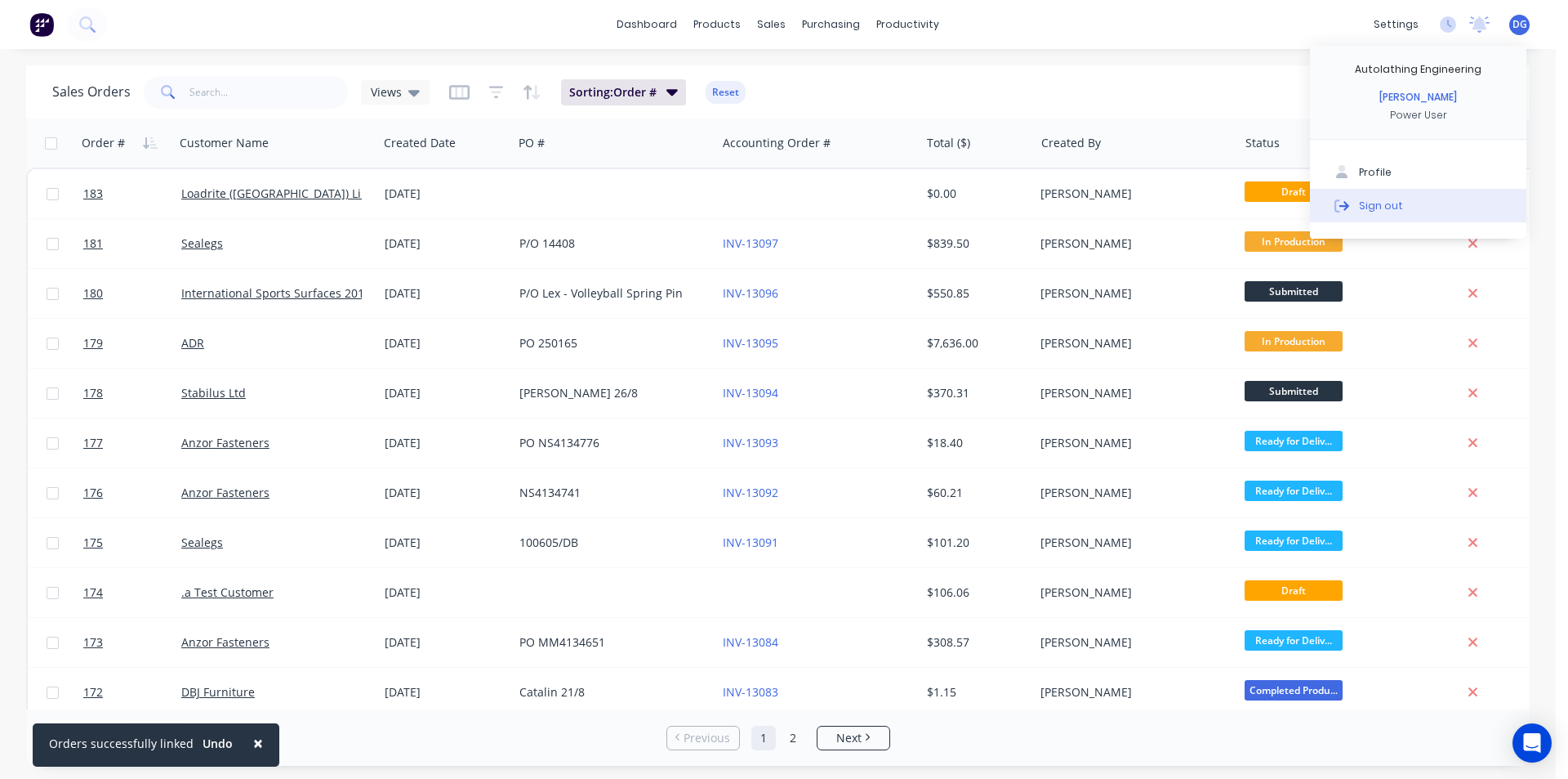
click at [1393, 204] on div "Sign out" at bounding box center [1381, 205] width 44 height 15
